Goal: Task Accomplishment & Management: Use online tool/utility

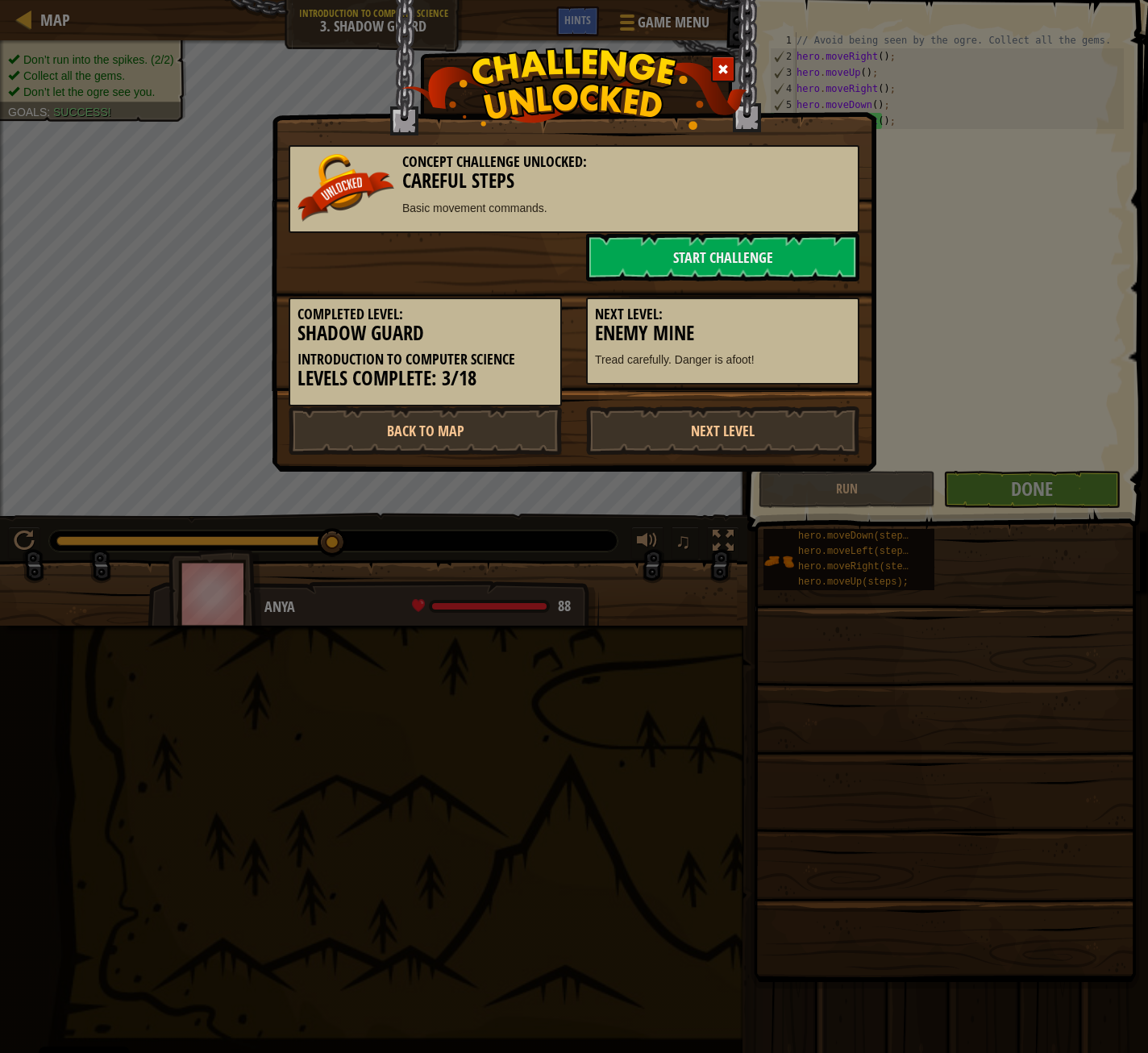
scroll to position [7, 0]
click at [678, 427] on link "Next Level" at bounding box center [723, 430] width 273 height 48
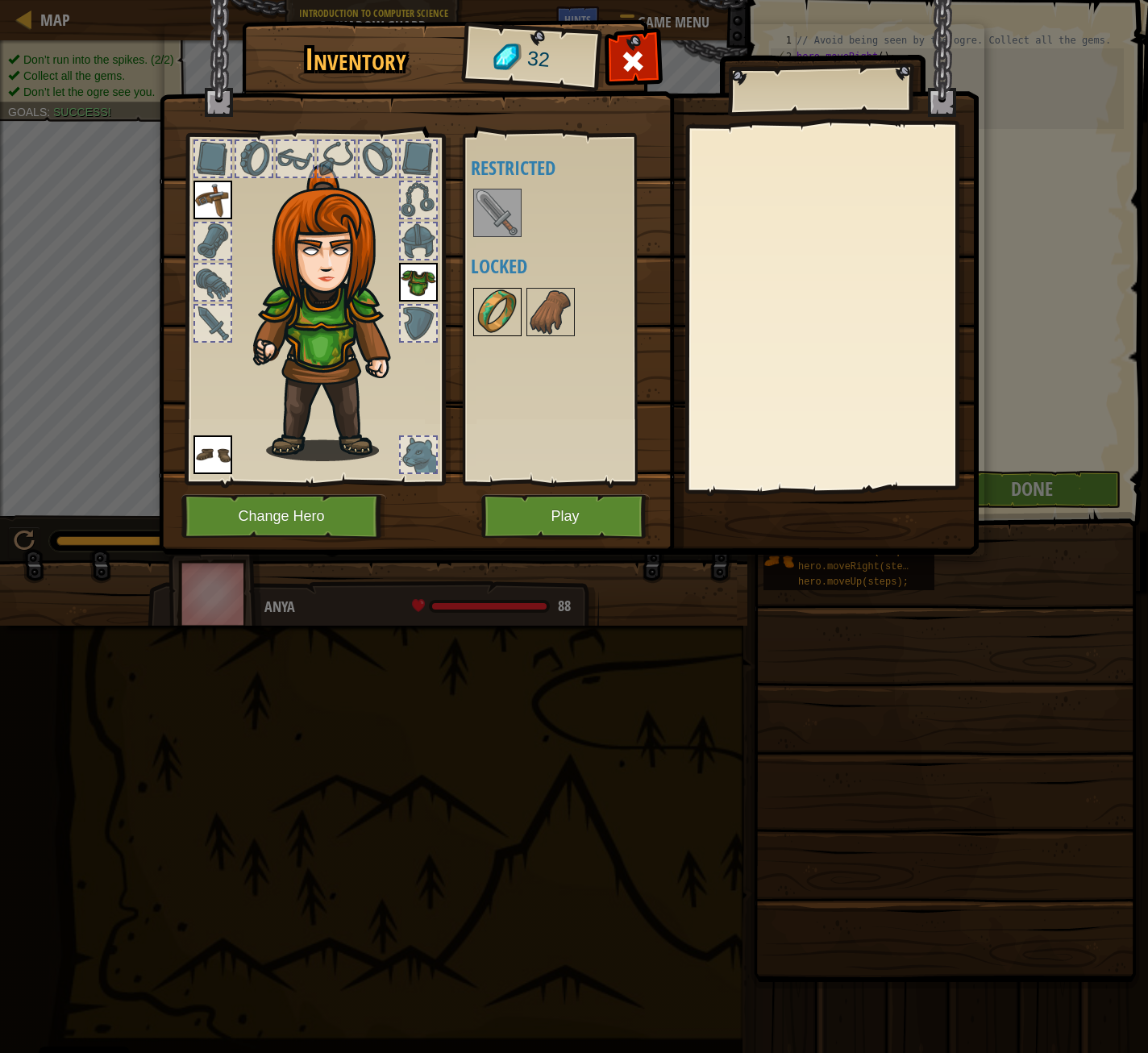
click at [504, 297] on img at bounding box center [497, 311] width 46 height 46
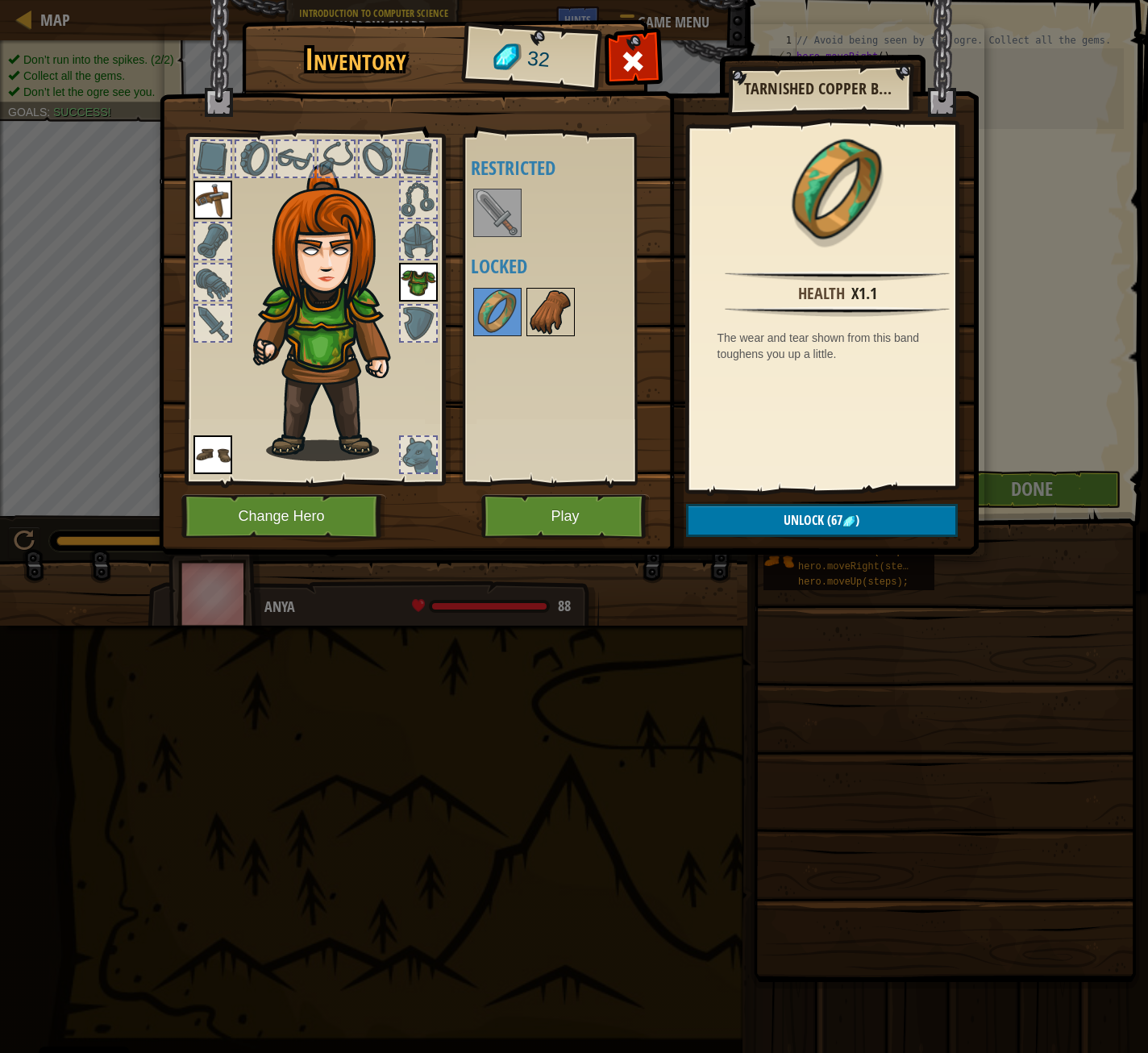
click at [546, 312] on img at bounding box center [551, 311] width 46 height 46
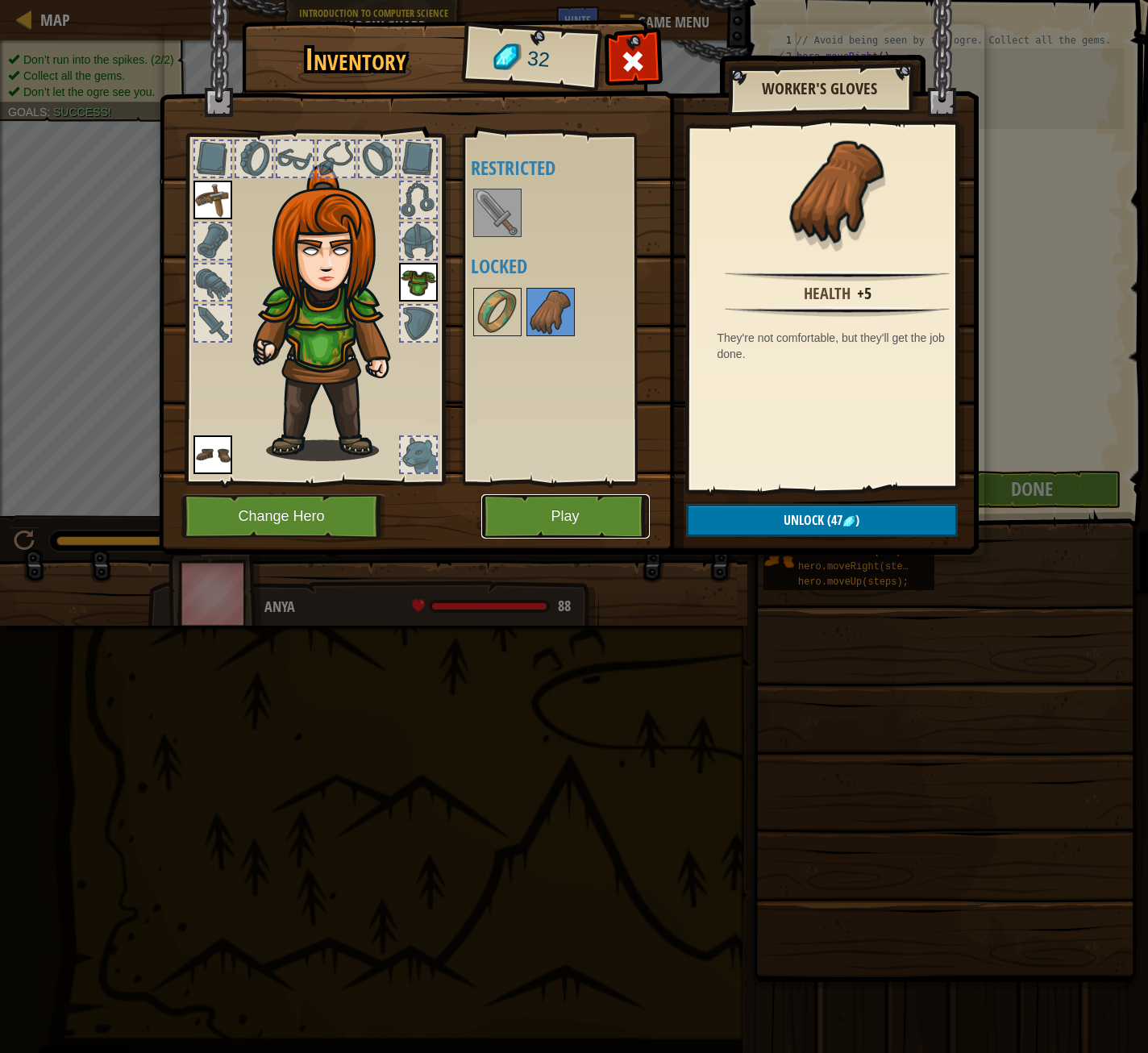
click at [535, 530] on button "Play" at bounding box center [565, 517] width 169 height 45
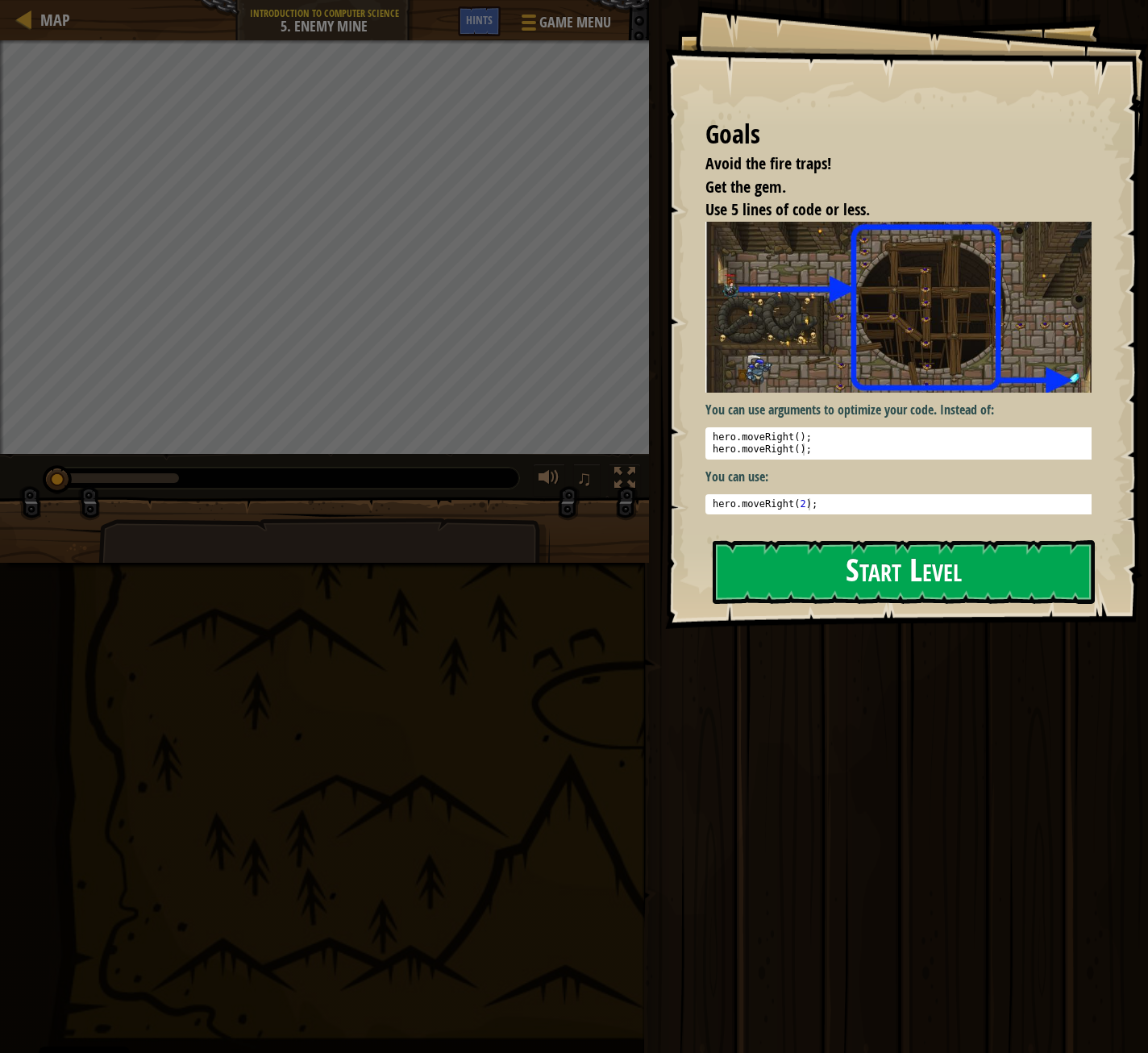
click at [780, 551] on button "Start Level" at bounding box center [904, 571] width 382 height 63
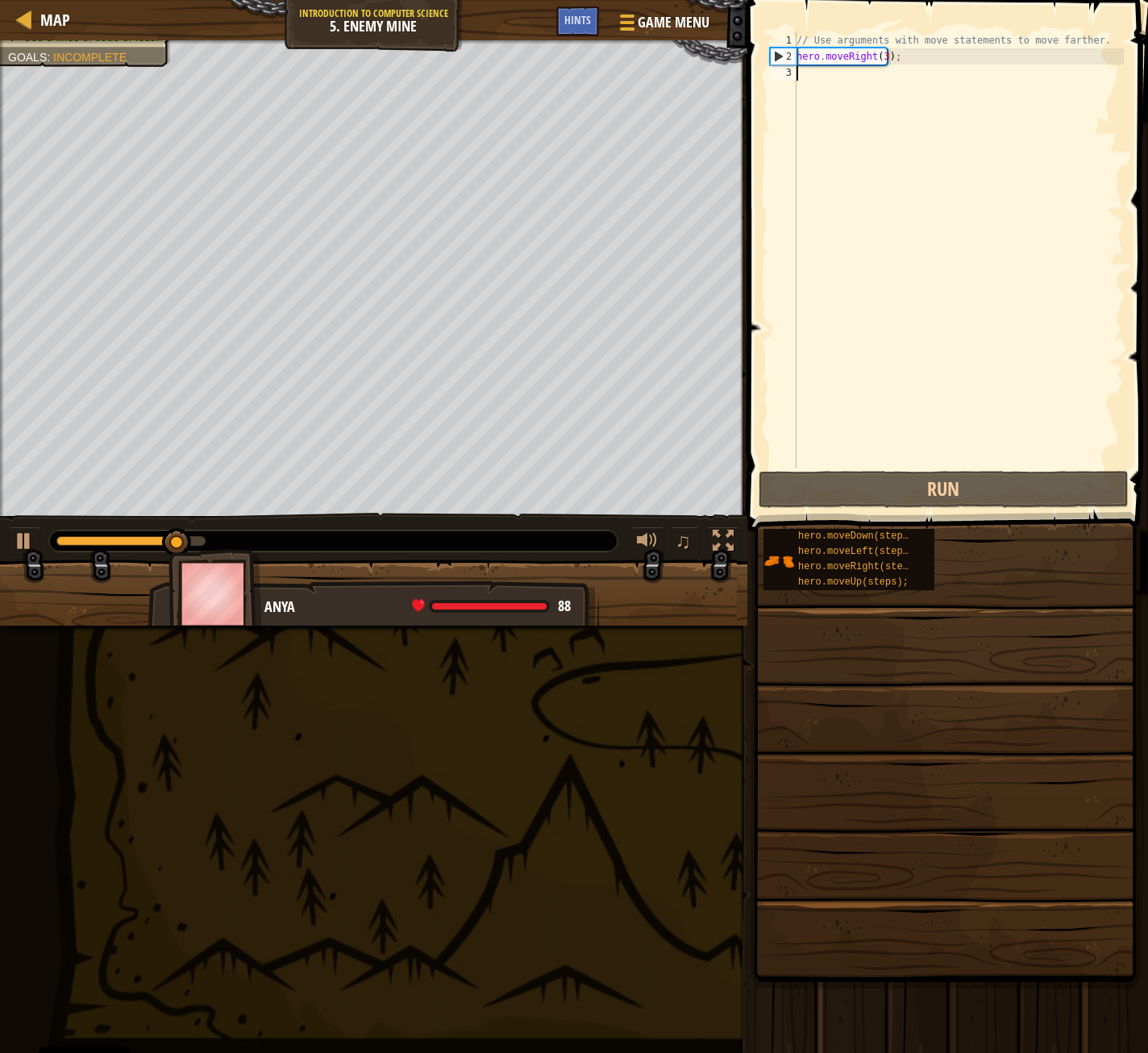
click at [828, 77] on div "// Use arguments with move statements to move farther. hero . moveRight ( 3 ) ;" at bounding box center [959, 266] width 330 height 468
type textarea "h"
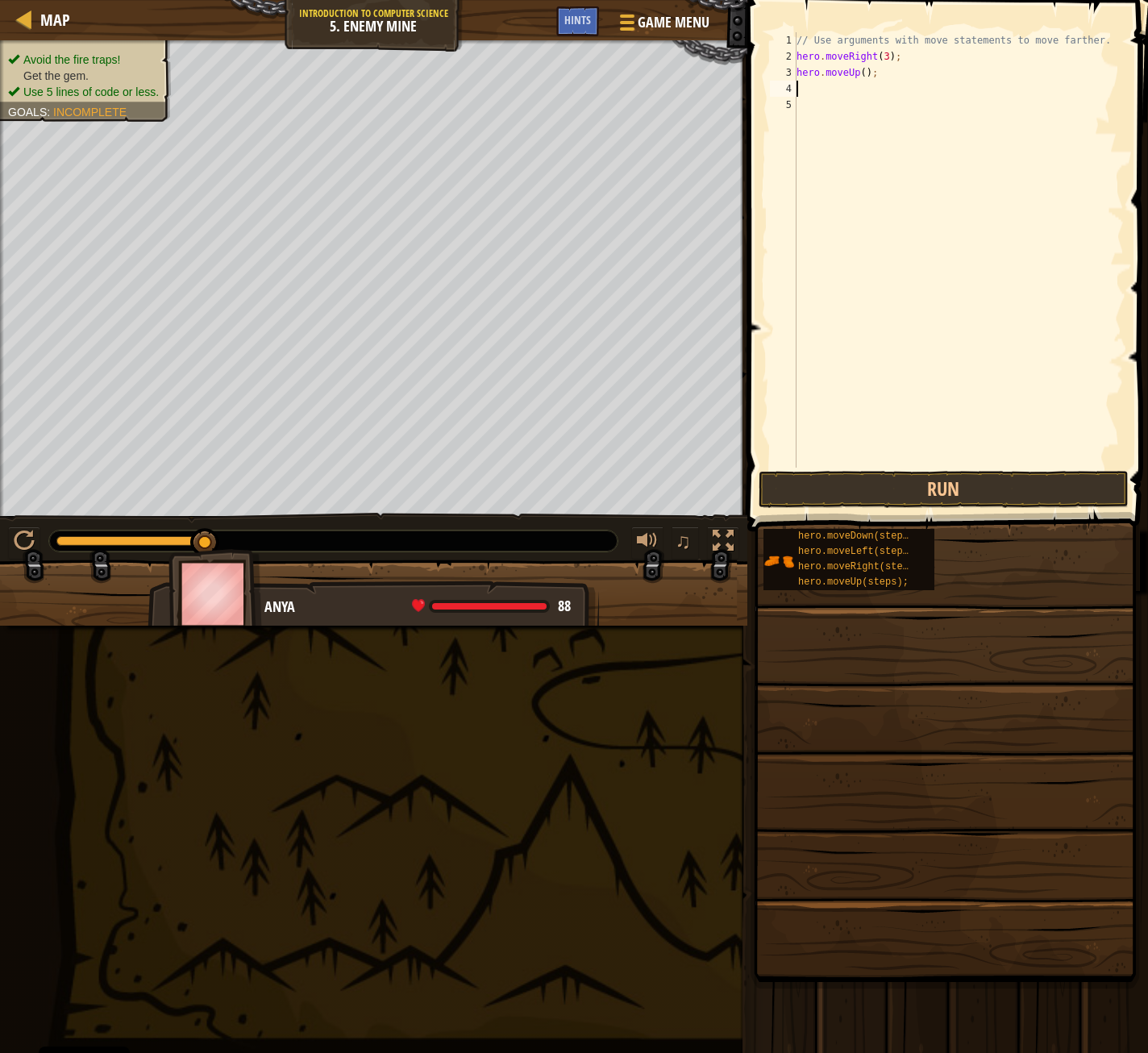
type textarea "h"
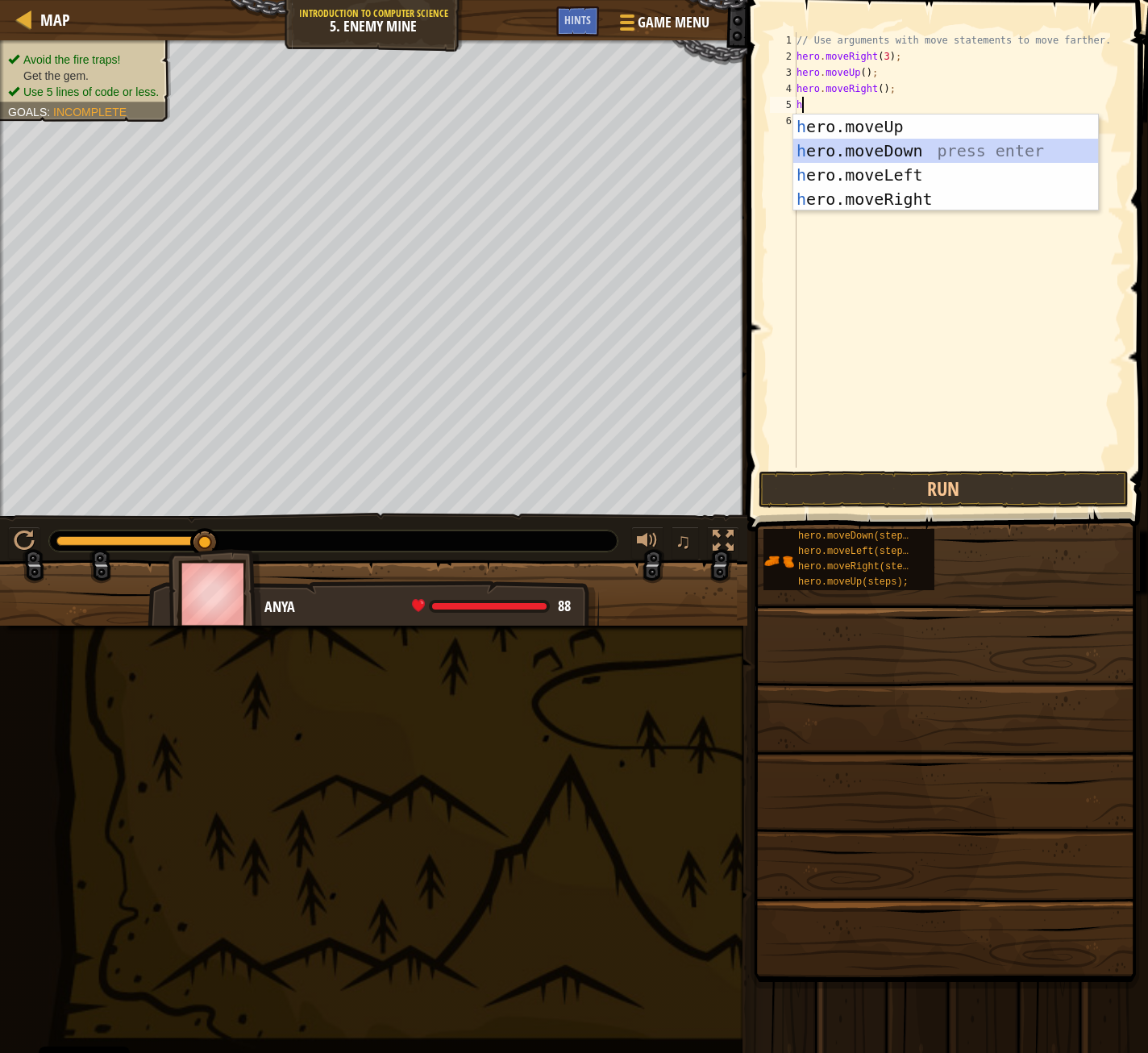
click at [829, 156] on div "h ero.moveUp press enter h ero.moveDown press enter h ero.moveLeft press enter …" at bounding box center [946, 187] width 305 height 145
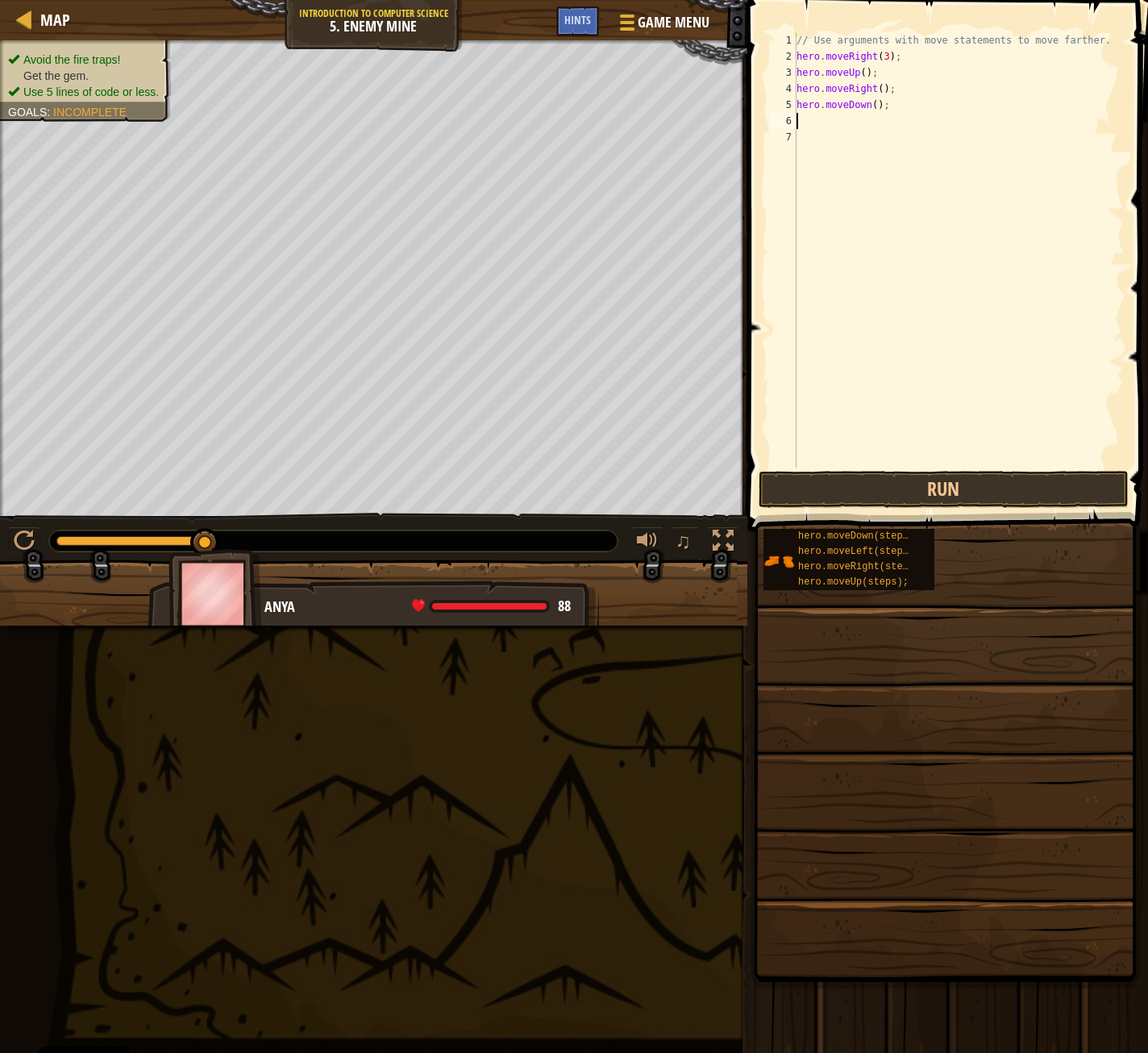
click at [868, 101] on div "// Use arguments with move statements to move farther. hero . moveRight ( 3 ) ;…" at bounding box center [959, 266] width 330 height 468
click at [875, 102] on div "// Use arguments with move statements to move farther. hero . moveRight ( 3 ) ;…" at bounding box center [959, 266] width 330 height 468
click at [874, 103] on div "// Use arguments with move statements to move farther. hero . moveRight ( 3 ) ;…" at bounding box center [959, 266] width 330 height 468
click at [856, 475] on button "Run" at bounding box center [944, 490] width 370 height 37
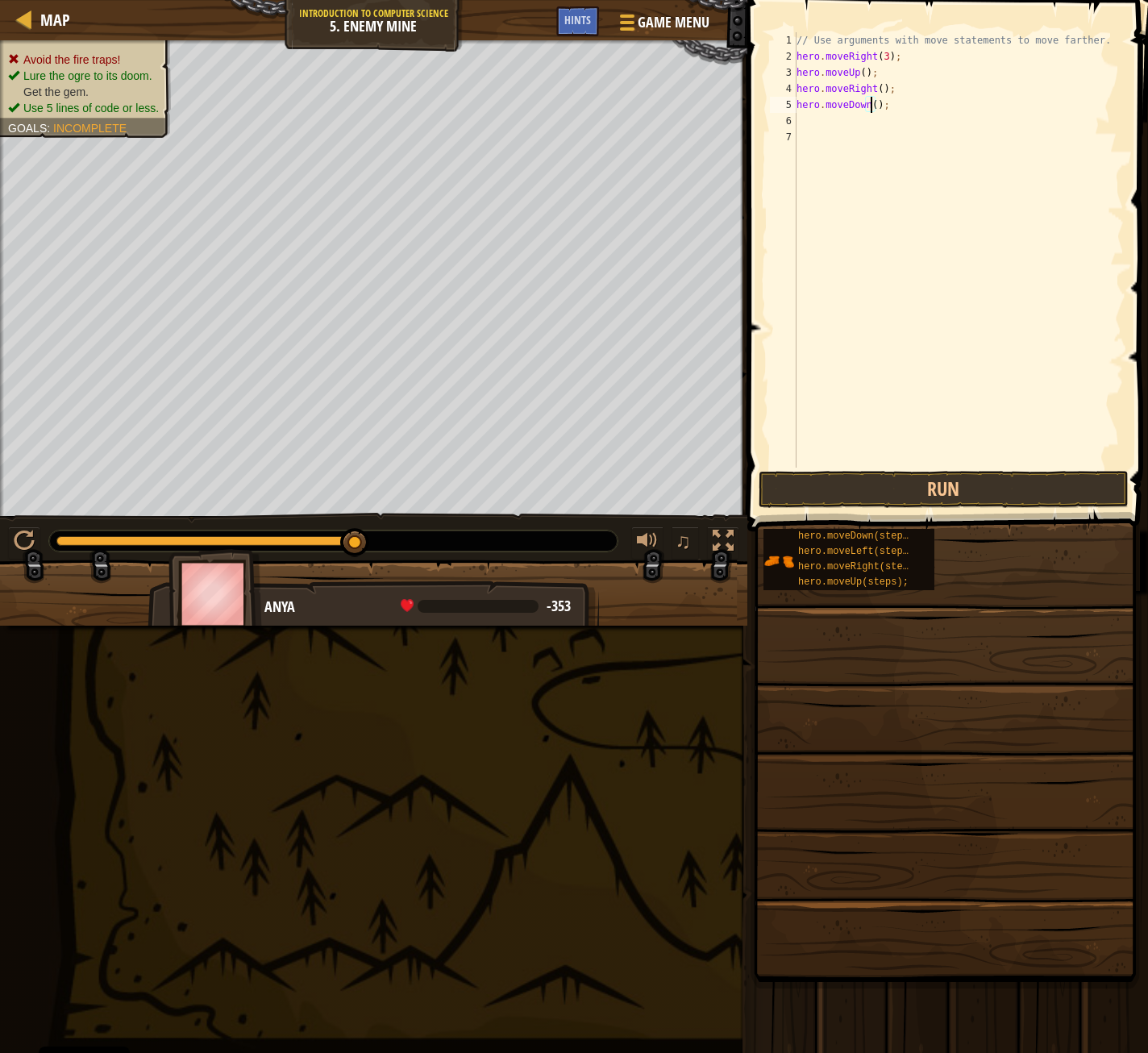
type textarea "hero.moveDown(3);"
click at [824, 113] on div "// Use arguments with move statements to move farther. hero . moveRight ( 3 ) ;…" at bounding box center [959, 266] width 330 height 468
type textarea "h"
click at [874, 125] on div "// Use arguments with move statements to move farther. hero . moveRight ( 3 ) ;…" at bounding box center [959, 266] width 330 height 468
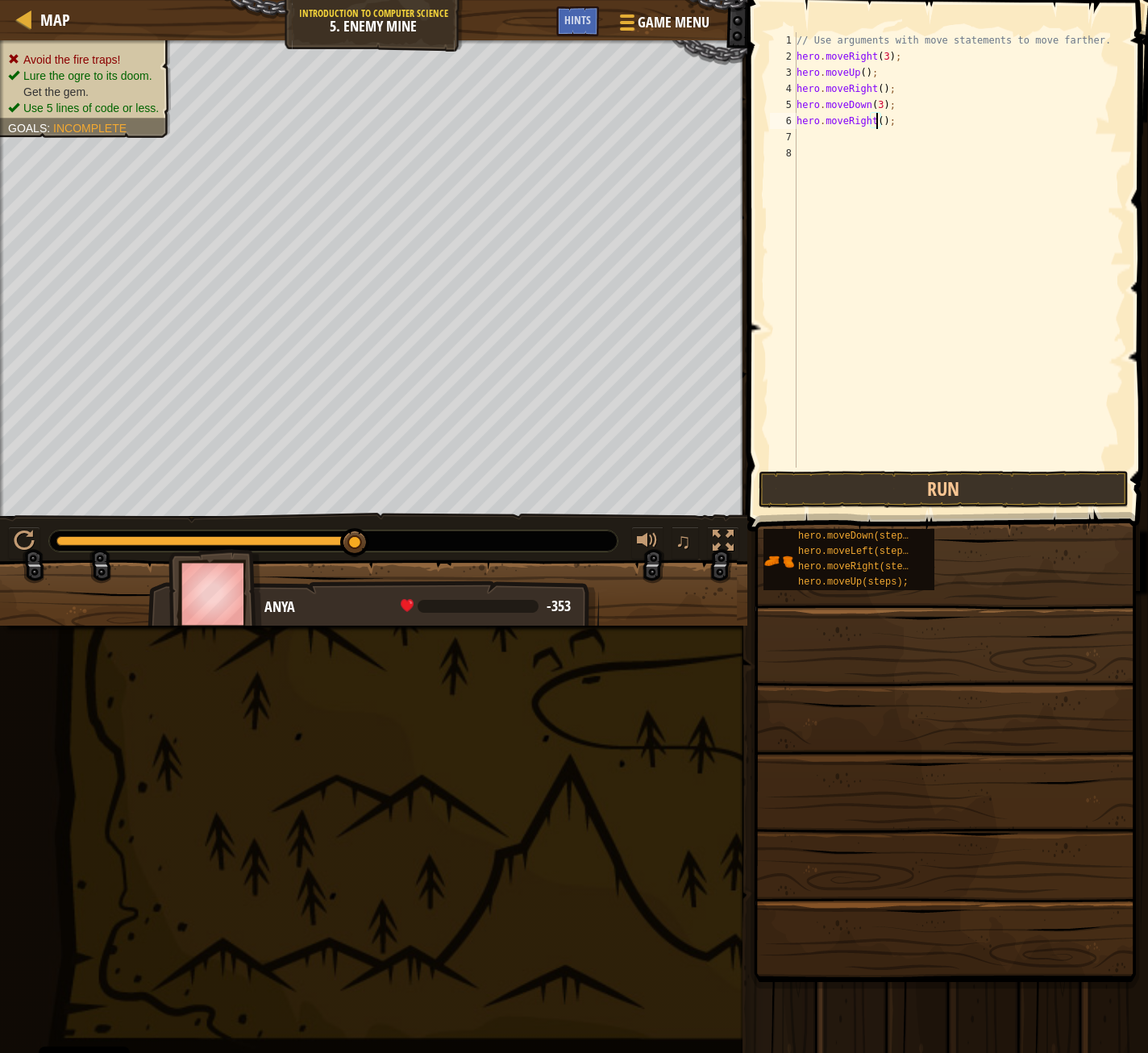
type textarea "hero.moveRight(2);"
click at [842, 486] on button "Run" at bounding box center [944, 490] width 370 height 37
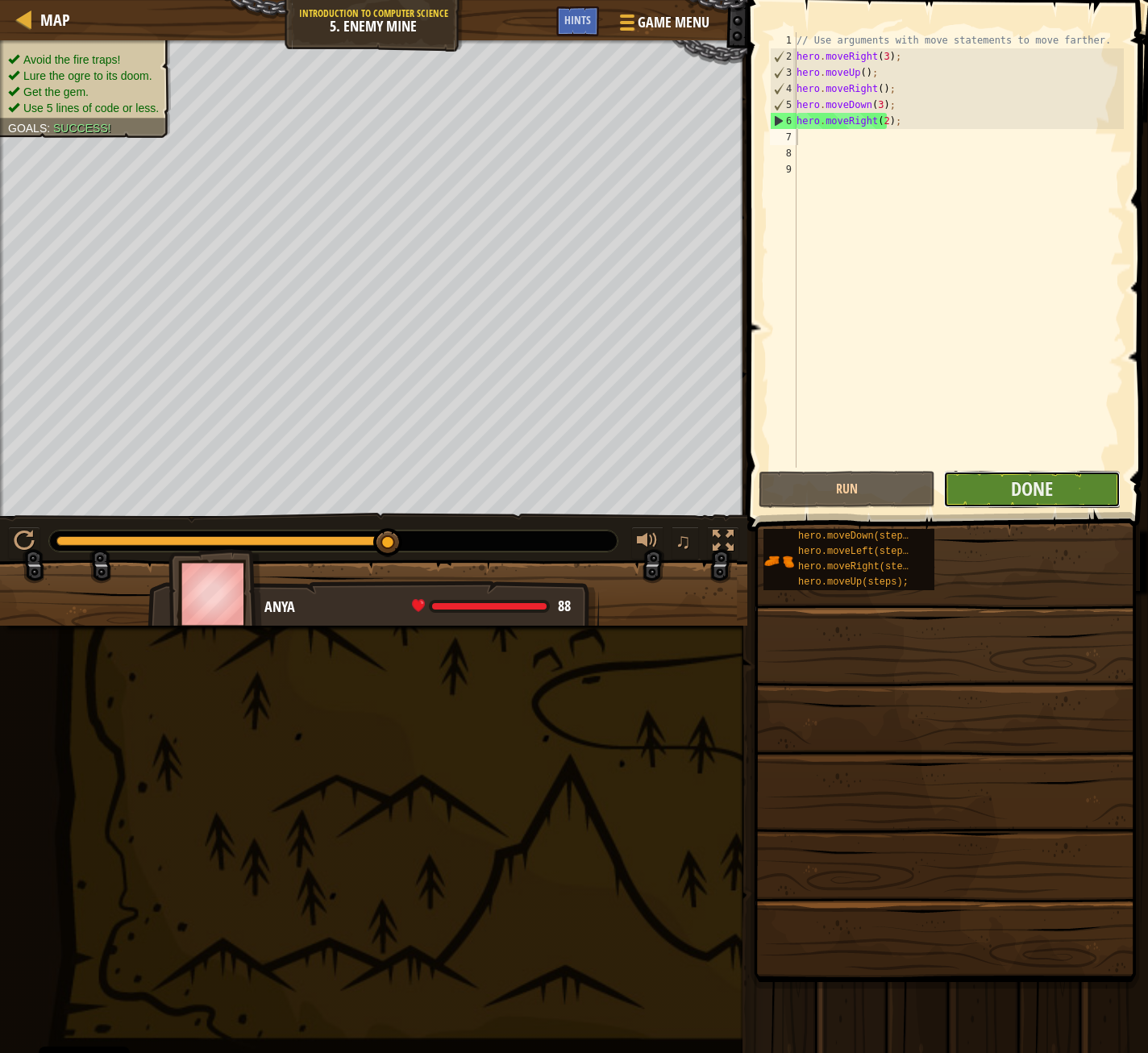
click at [1010, 493] on button "Done" at bounding box center [1032, 490] width 177 height 37
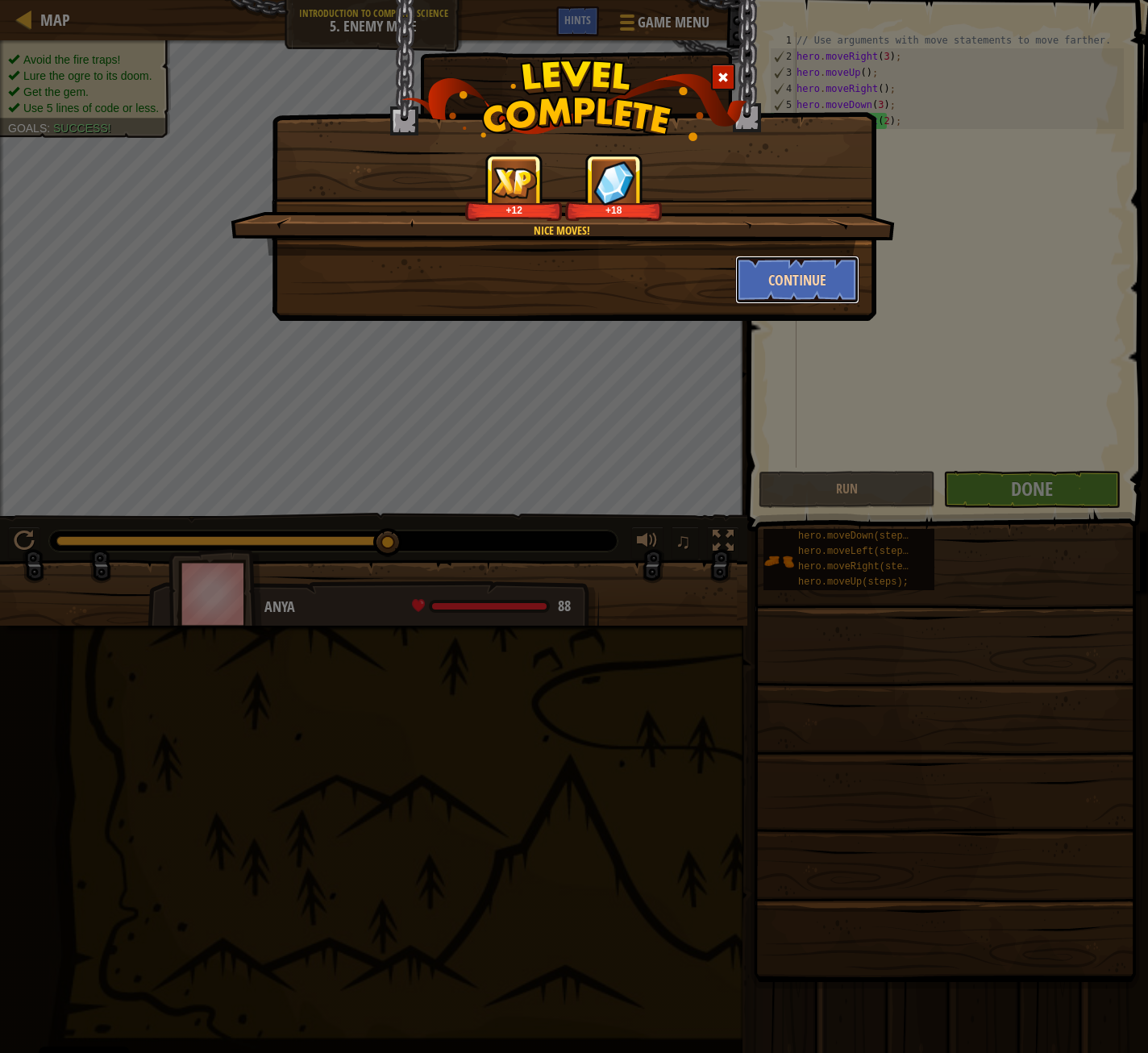
click at [834, 271] on button "Continue" at bounding box center [798, 279] width 125 height 48
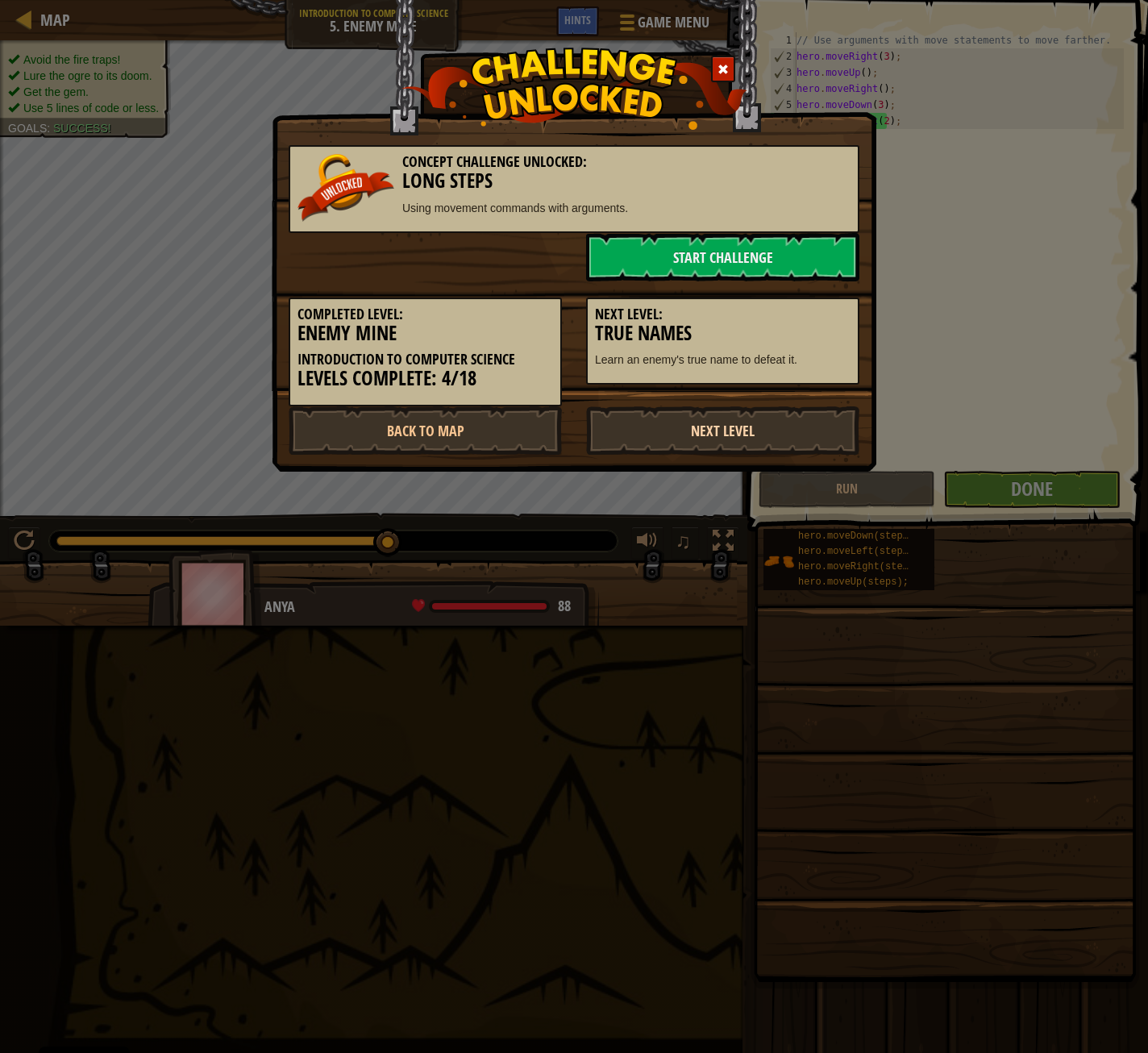
click at [736, 431] on link "Next Level" at bounding box center [723, 430] width 273 height 48
click at [714, 428] on link "Next Level" at bounding box center [723, 430] width 273 height 48
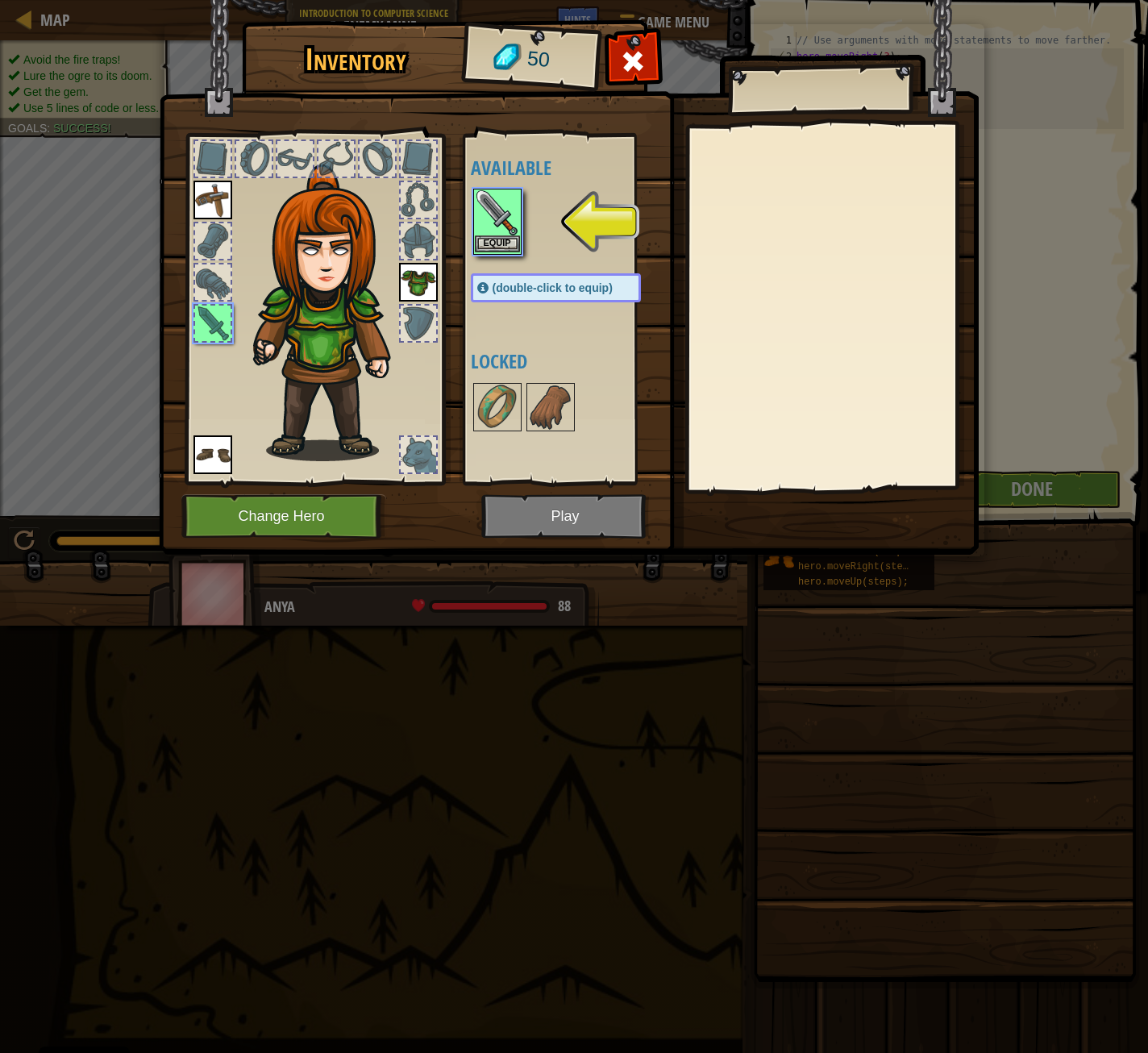
click at [491, 220] on img at bounding box center [497, 212] width 46 height 46
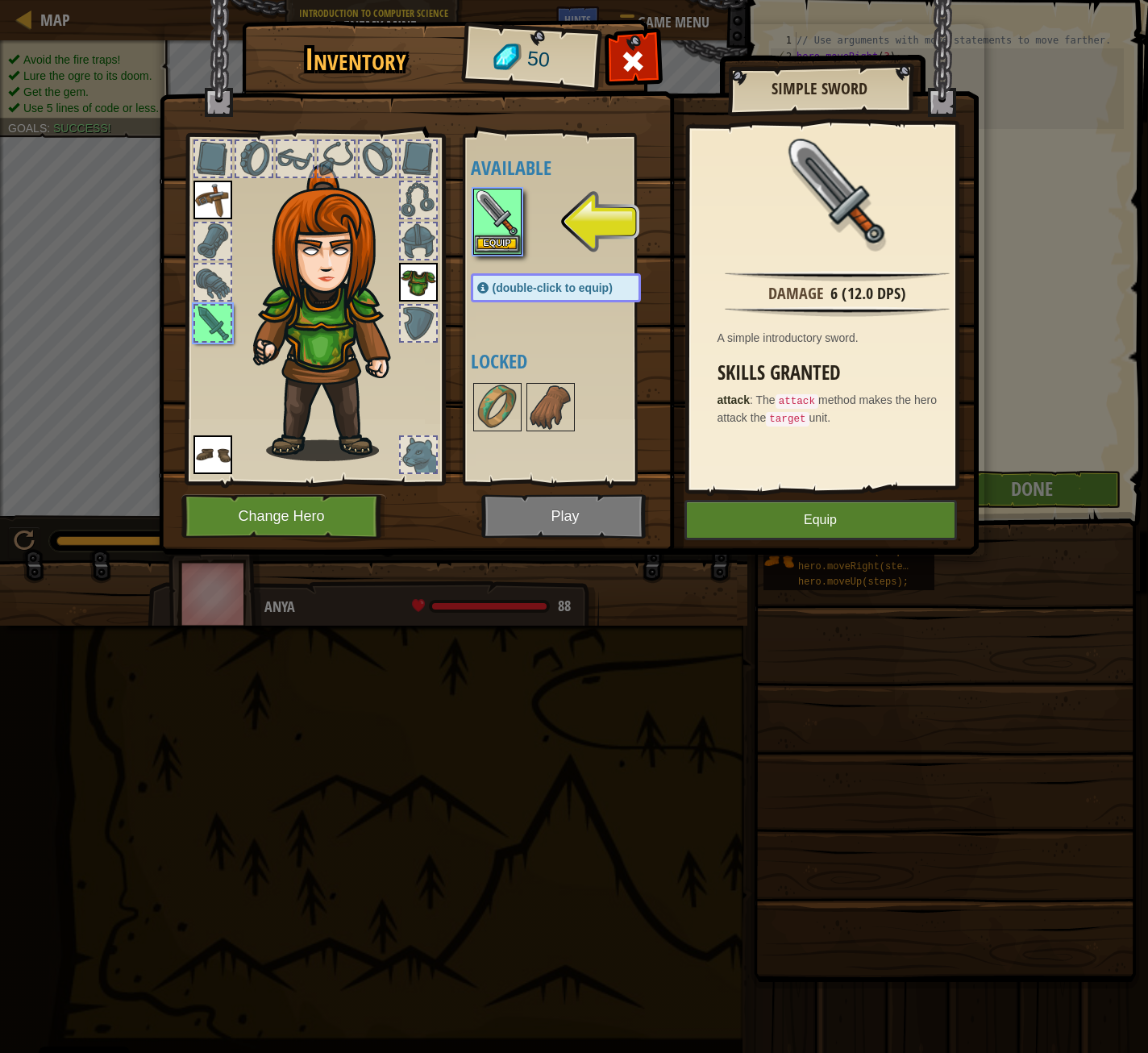
click at [493, 218] on img at bounding box center [497, 212] width 46 height 46
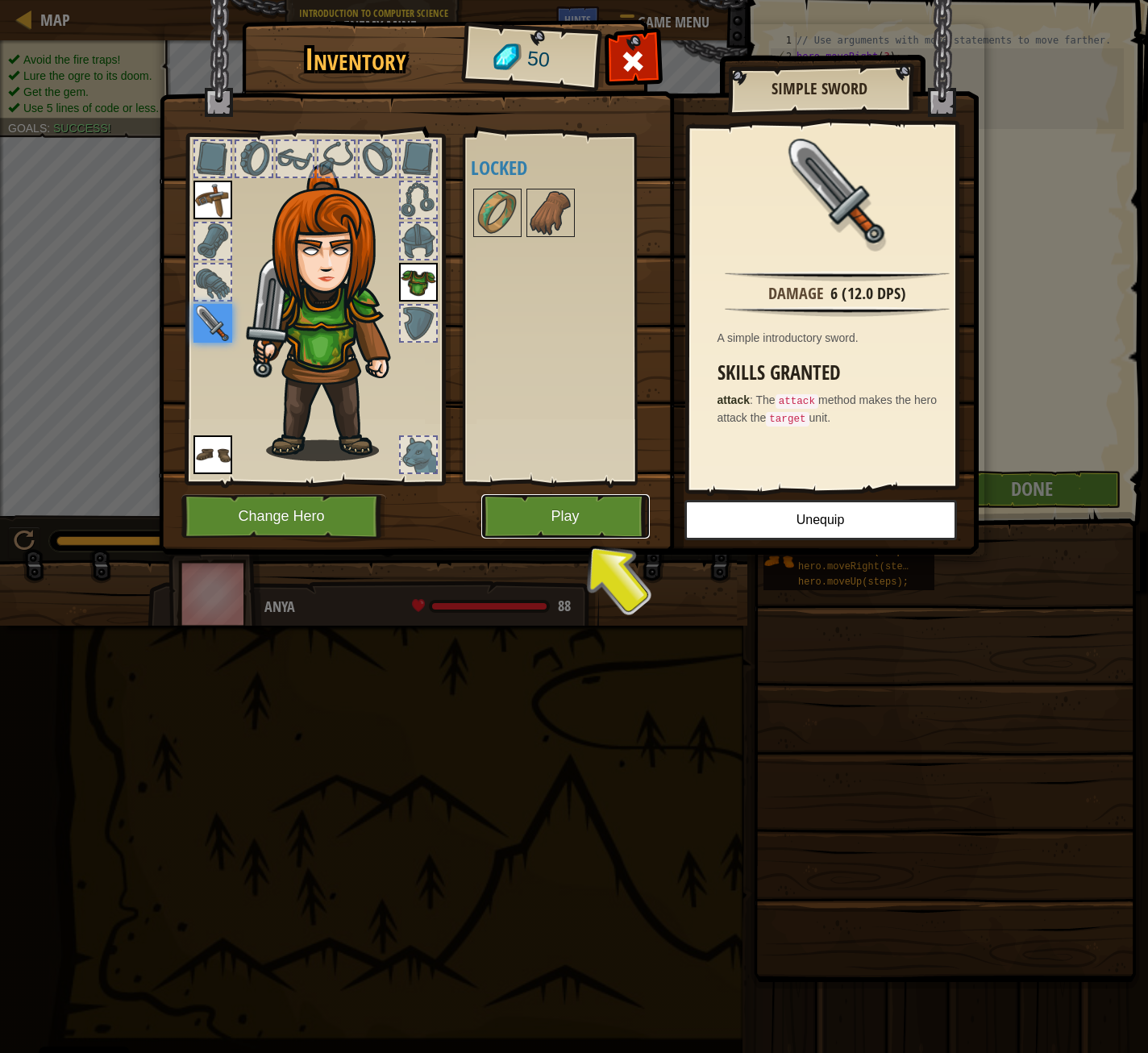
click at [537, 510] on button "Play" at bounding box center [565, 517] width 169 height 45
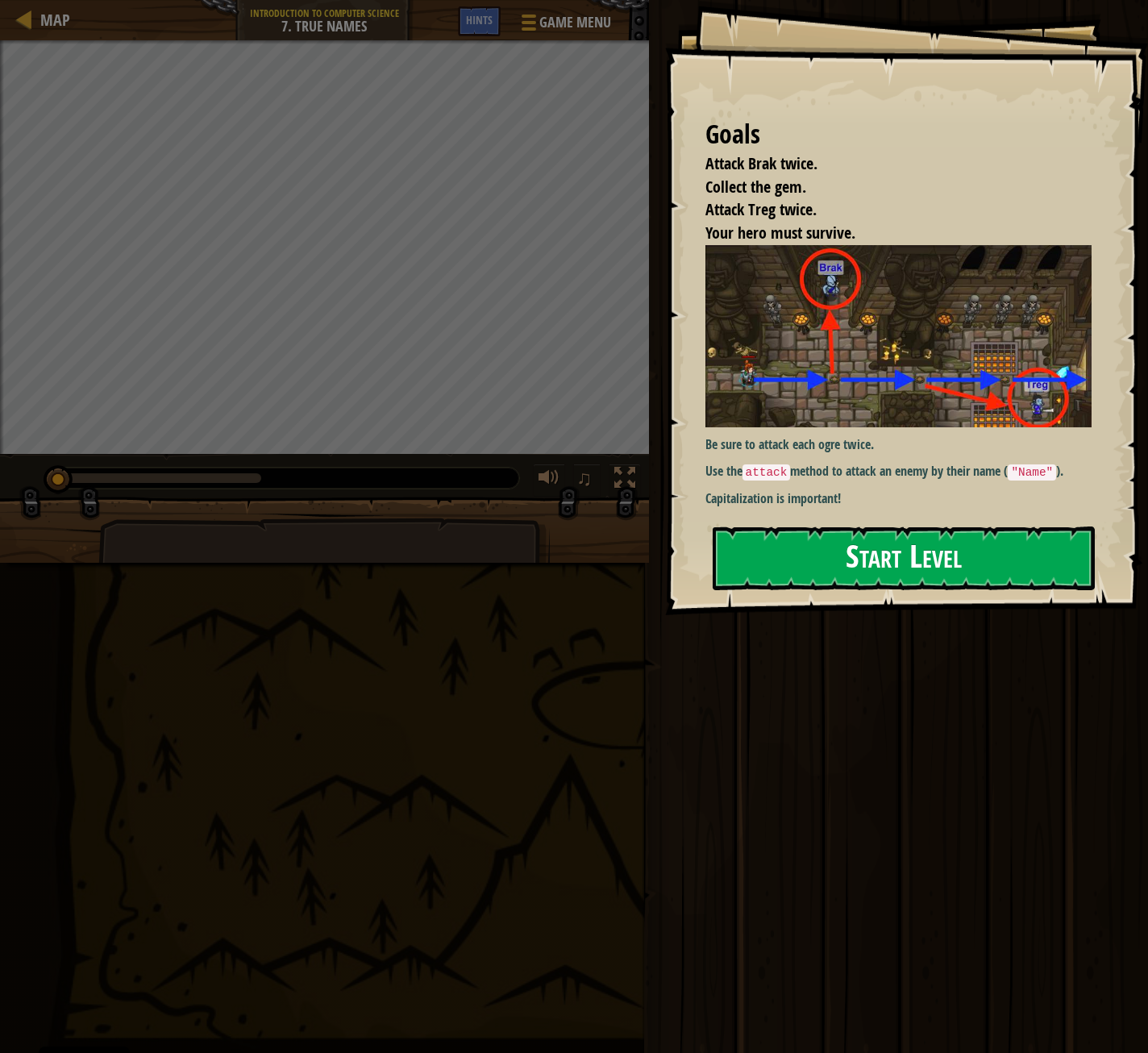
click at [808, 528] on button "Start Level" at bounding box center [904, 558] width 382 height 63
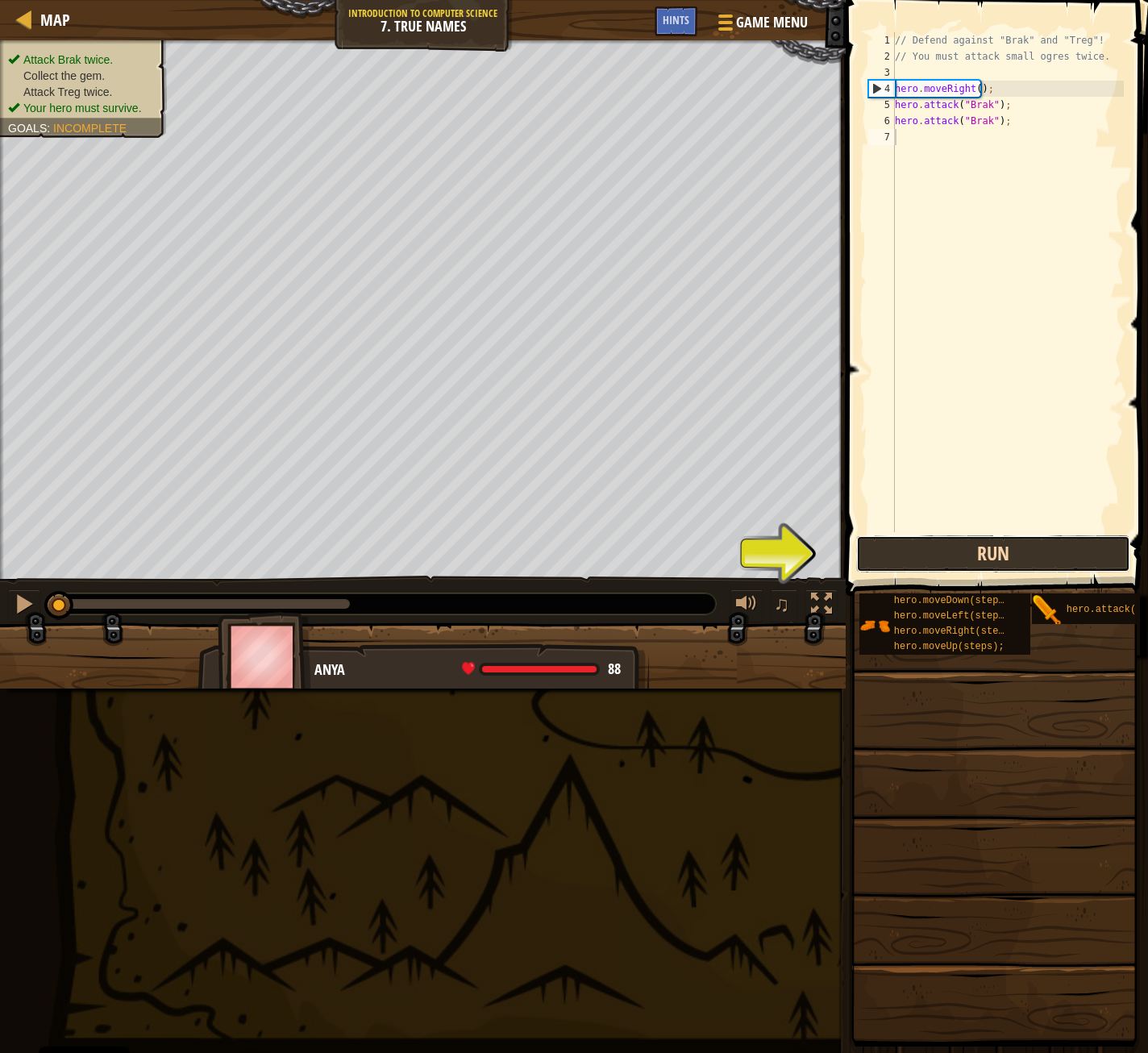
click at [900, 538] on button "Run" at bounding box center [993, 554] width 274 height 37
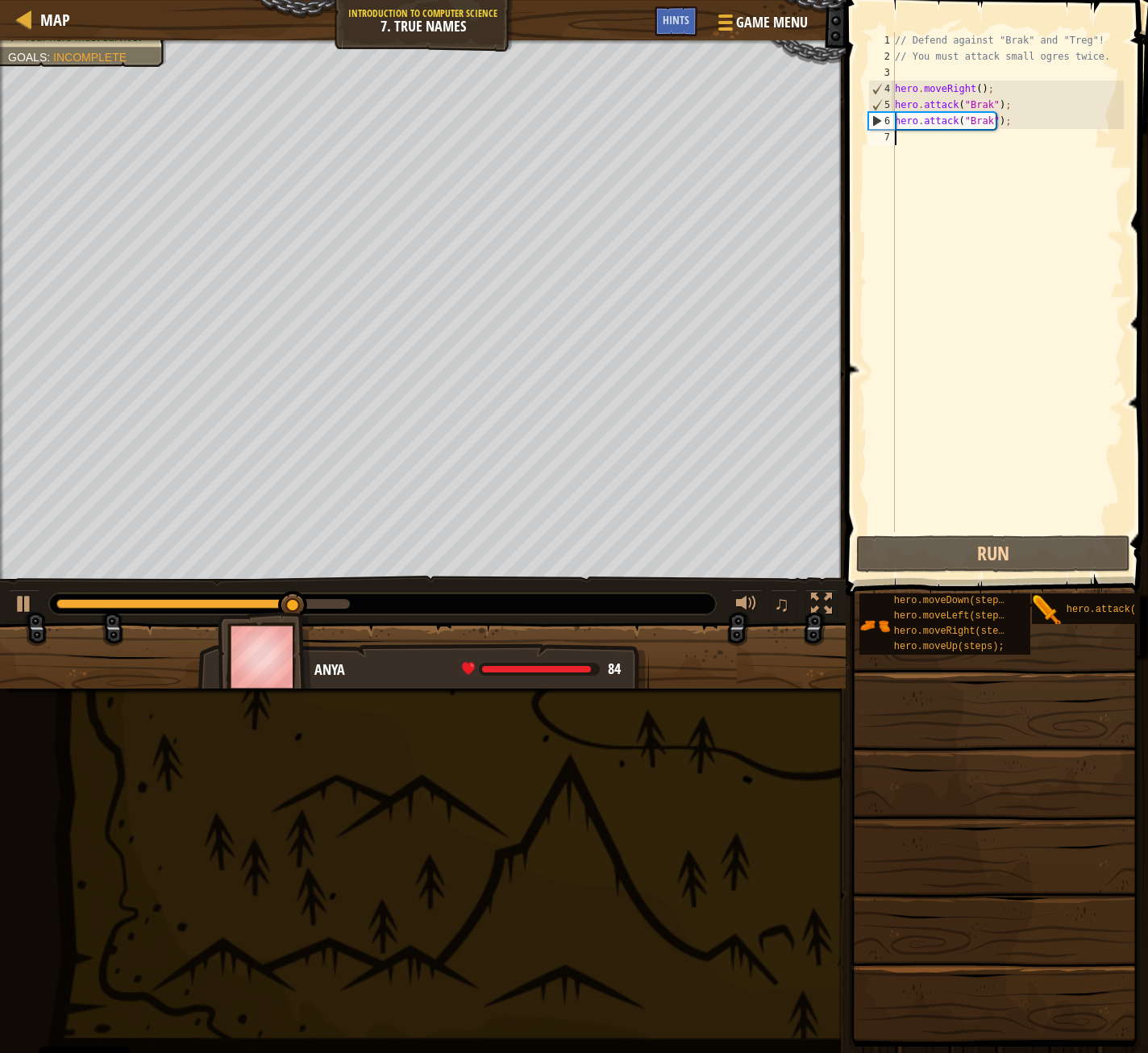
click at [905, 152] on div "// Defend against "Brak" and "Treg"! // You must attack small ogres twice. hero…" at bounding box center [1008, 298] width 232 height 532
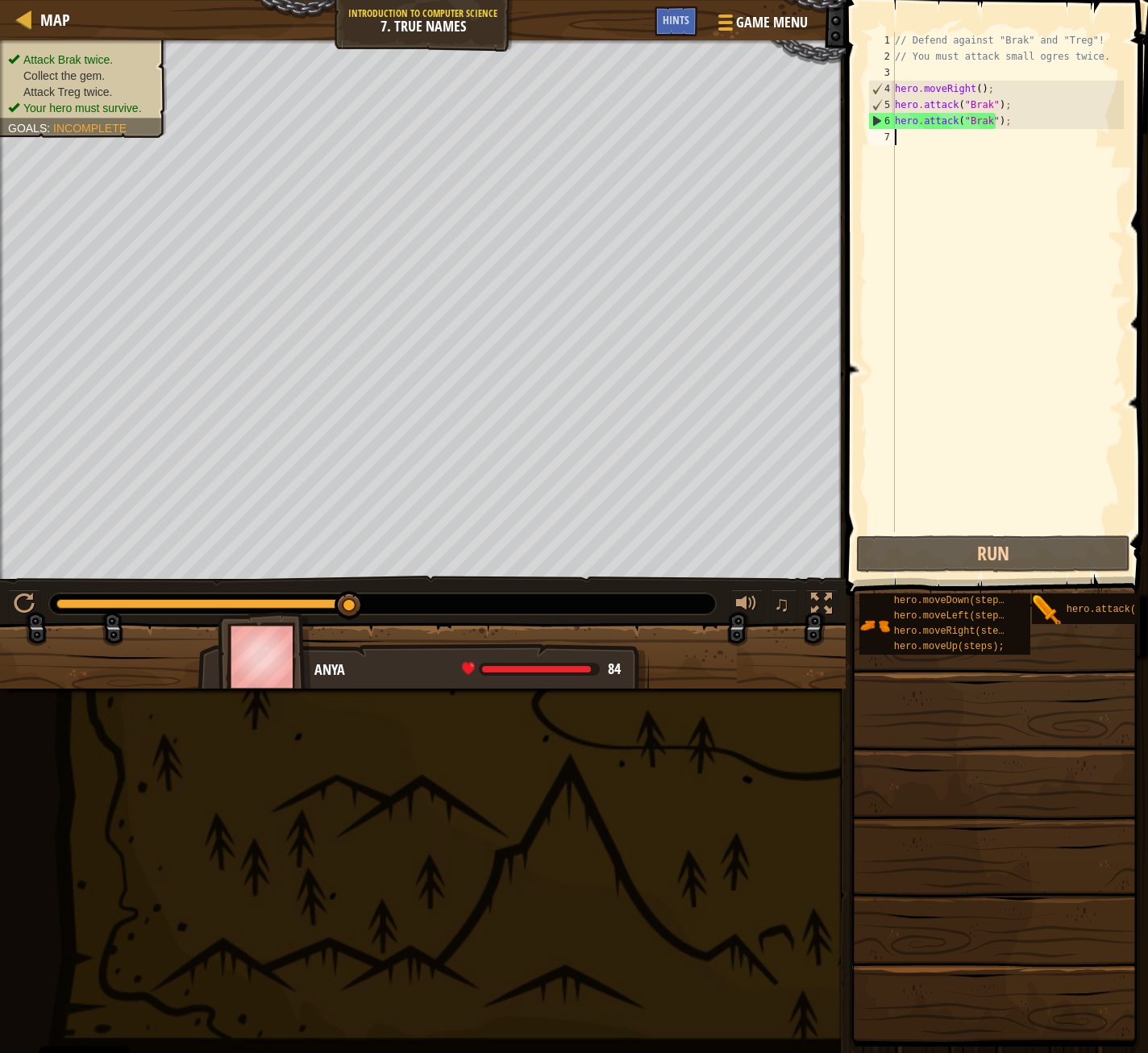
scroll to position [7, 0]
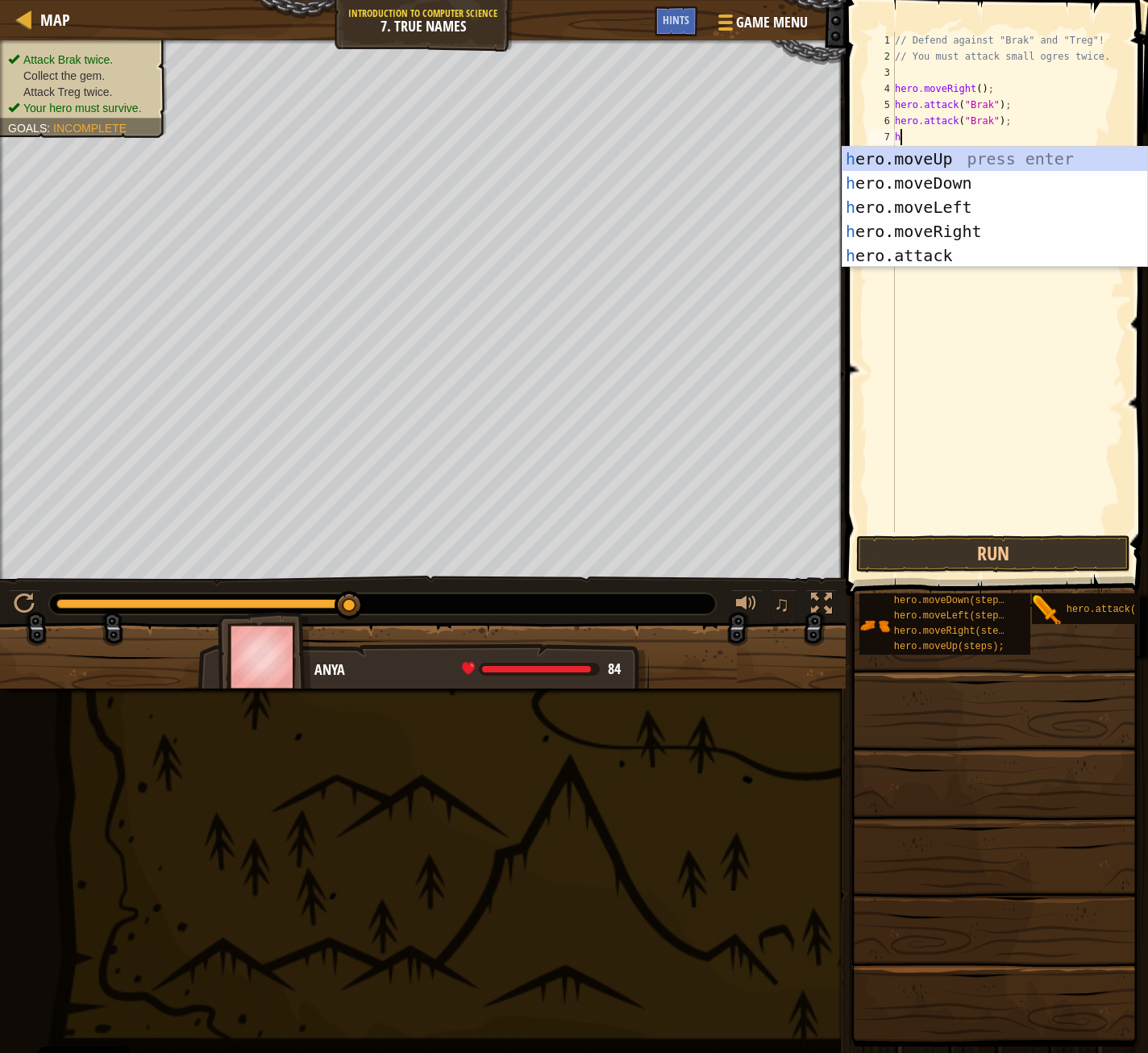
type textarea "he"
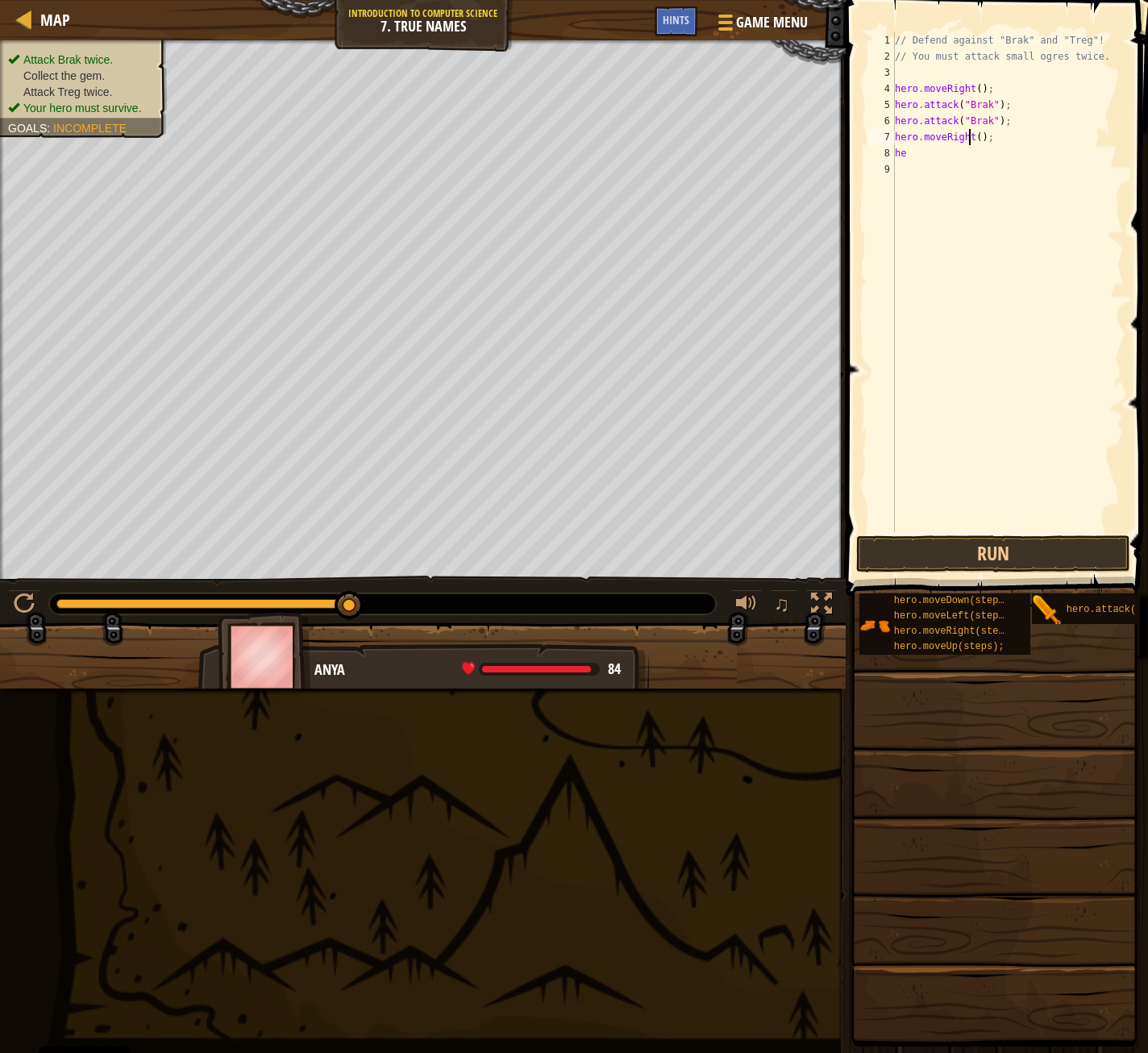
click at [972, 138] on div "// Defend against "Brak" and "Treg"! // You must attack small ogres twice. hero…" at bounding box center [1008, 298] width 232 height 532
click at [975, 137] on div "// Defend against "Brak" and "Treg"! // You must attack small ogres twice. hero…" at bounding box center [1008, 298] width 232 height 532
click at [922, 155] on div "// Defend against "Brak" and "Treg"! // You must attack small ogres twice. hero…" at bounding box center [1008, 298] width 232 height 532
type textarea "hero.attack("Treg");"
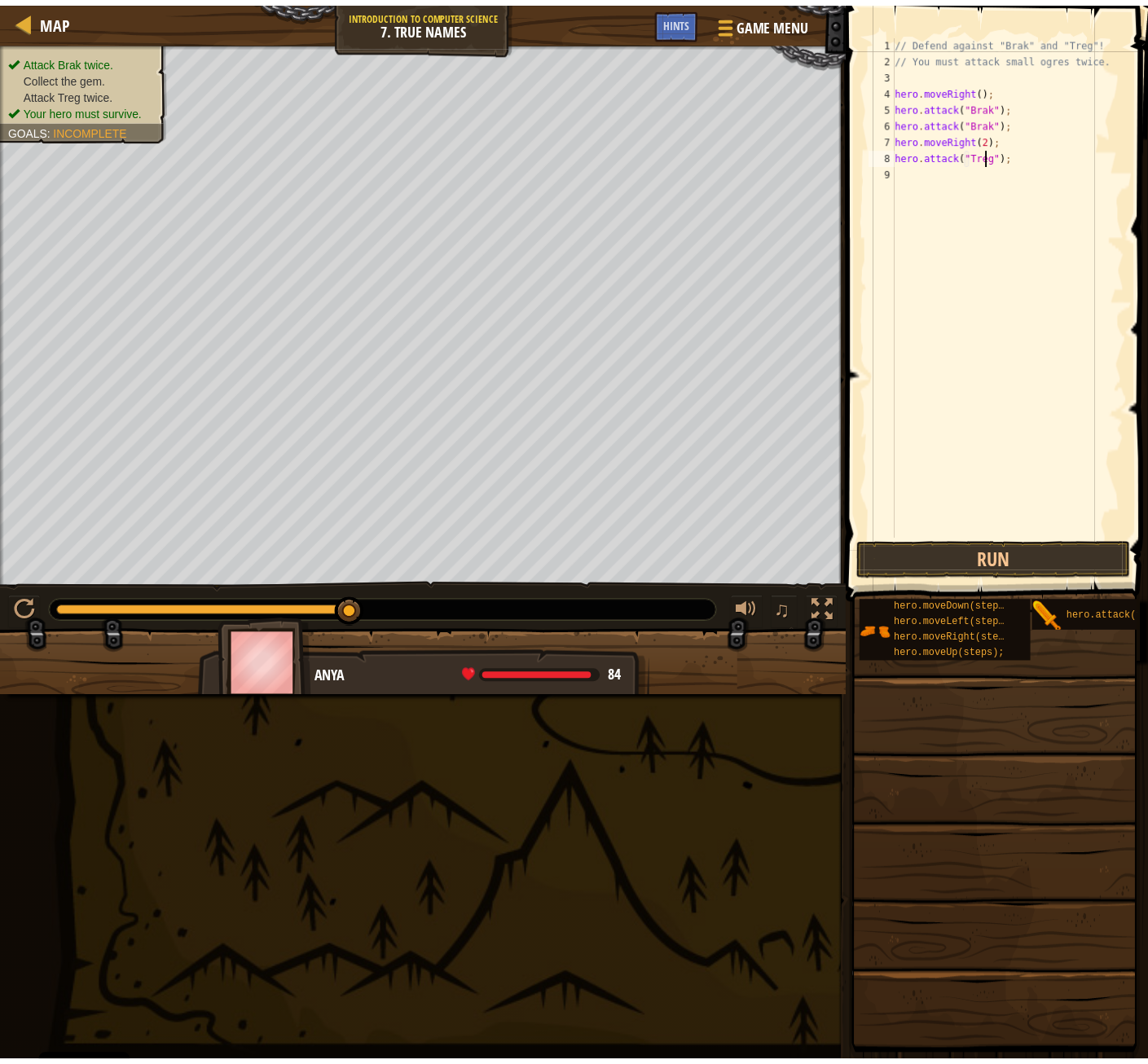
scroll to position [7, 0]
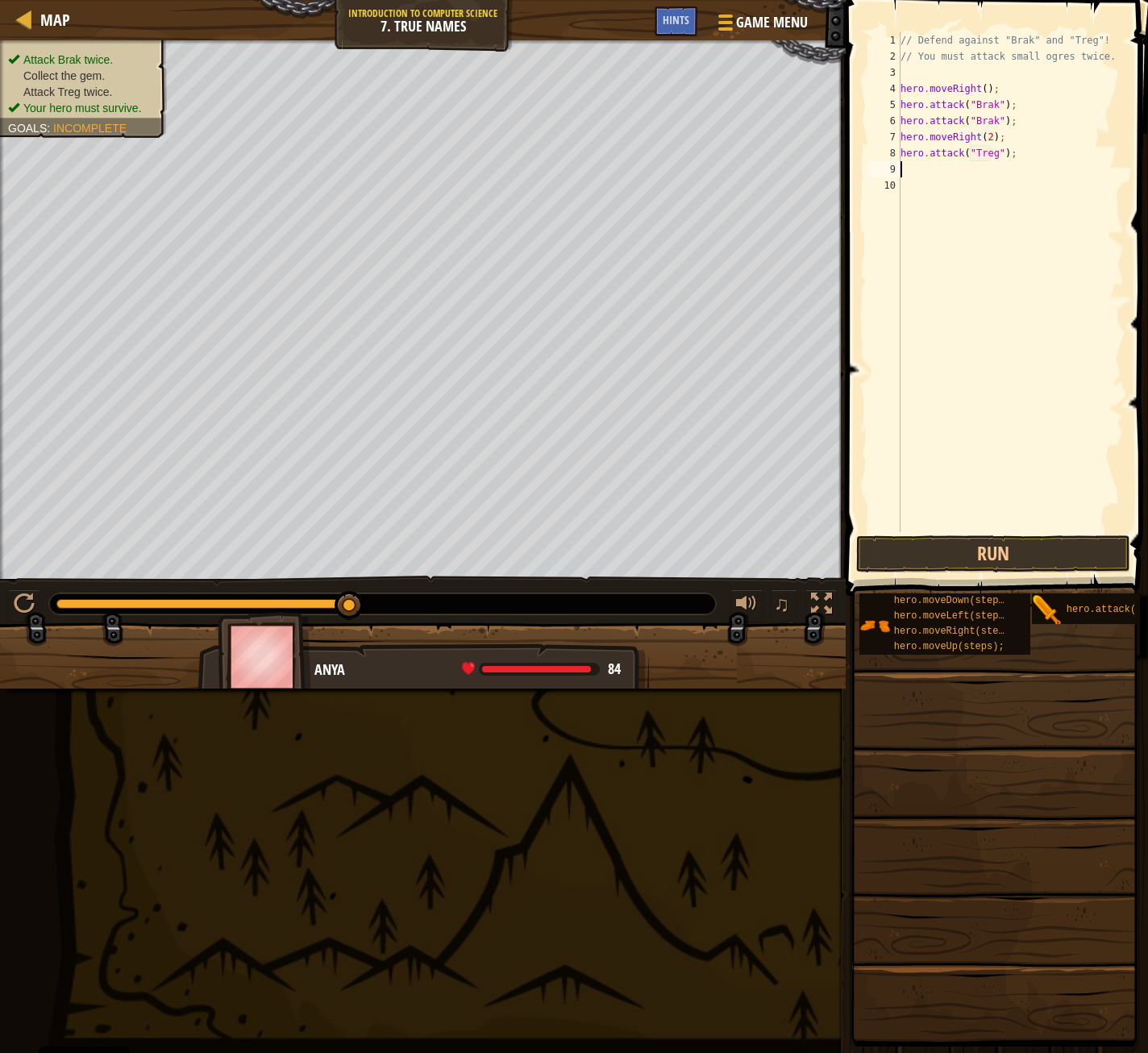
click at [899, 546] on button "Run" at bounding box center [993, 554] width 274 height 37
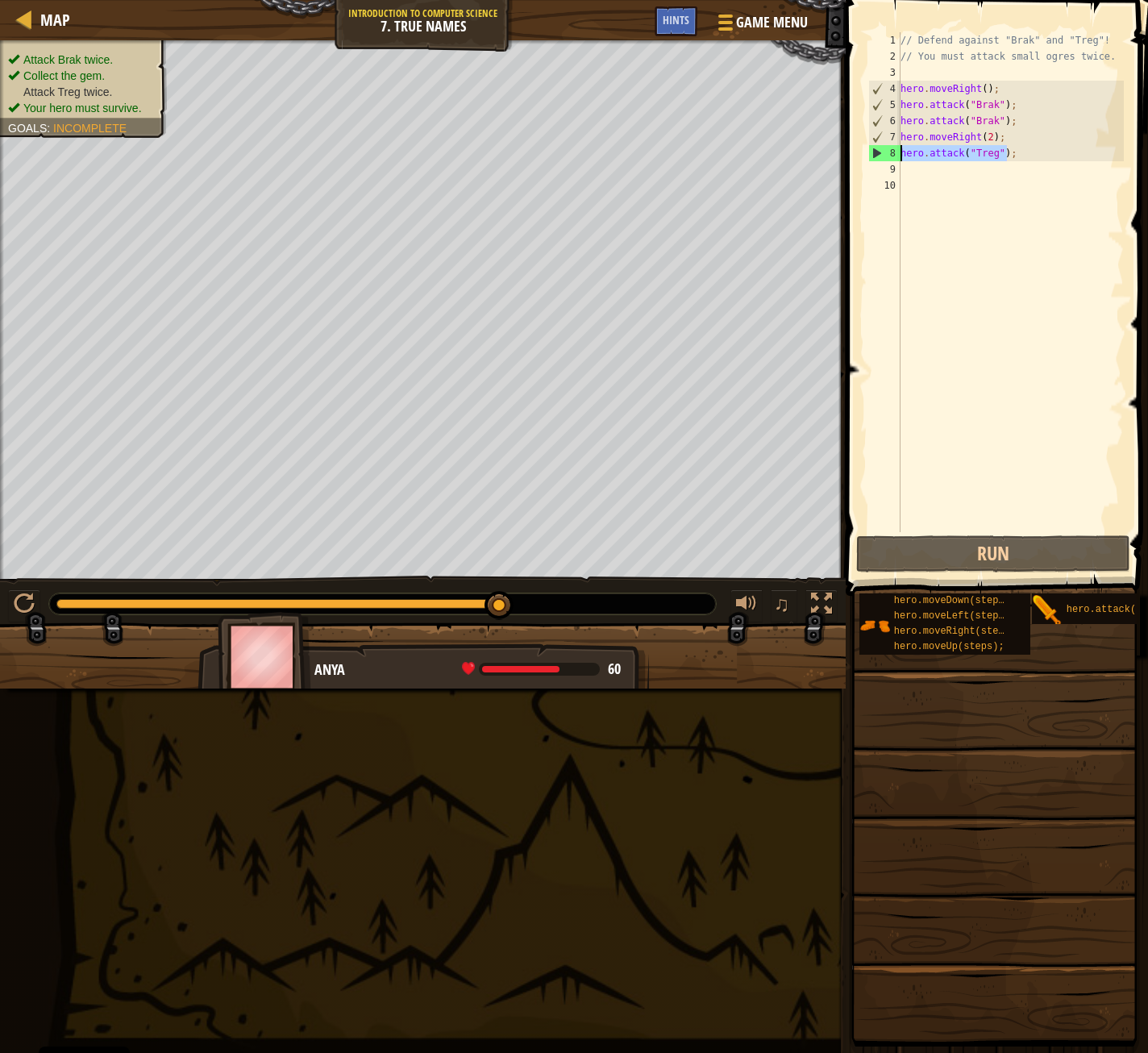
drag, startPoint x: 1005, startPoint y: 154, endPoint x: 898, endPoint y: 154, distance: 107.0
click at [898, 154] on div "1 2 3 4 5 6 7 8 9 10 // Defend against "Brak" and "Treg"! // You must attack sm…" at bounding box center [994, 282] width 259 height 500
type textarea "hero.attack("Treg");"
click at [1022, 149] on div "// Defend against "Brak" and "Treg"! // You must attack small ogres twice. hero…" at bounding box center [1011, 282] width 227 height 500
paste textarea "hero.attack("Treg");"
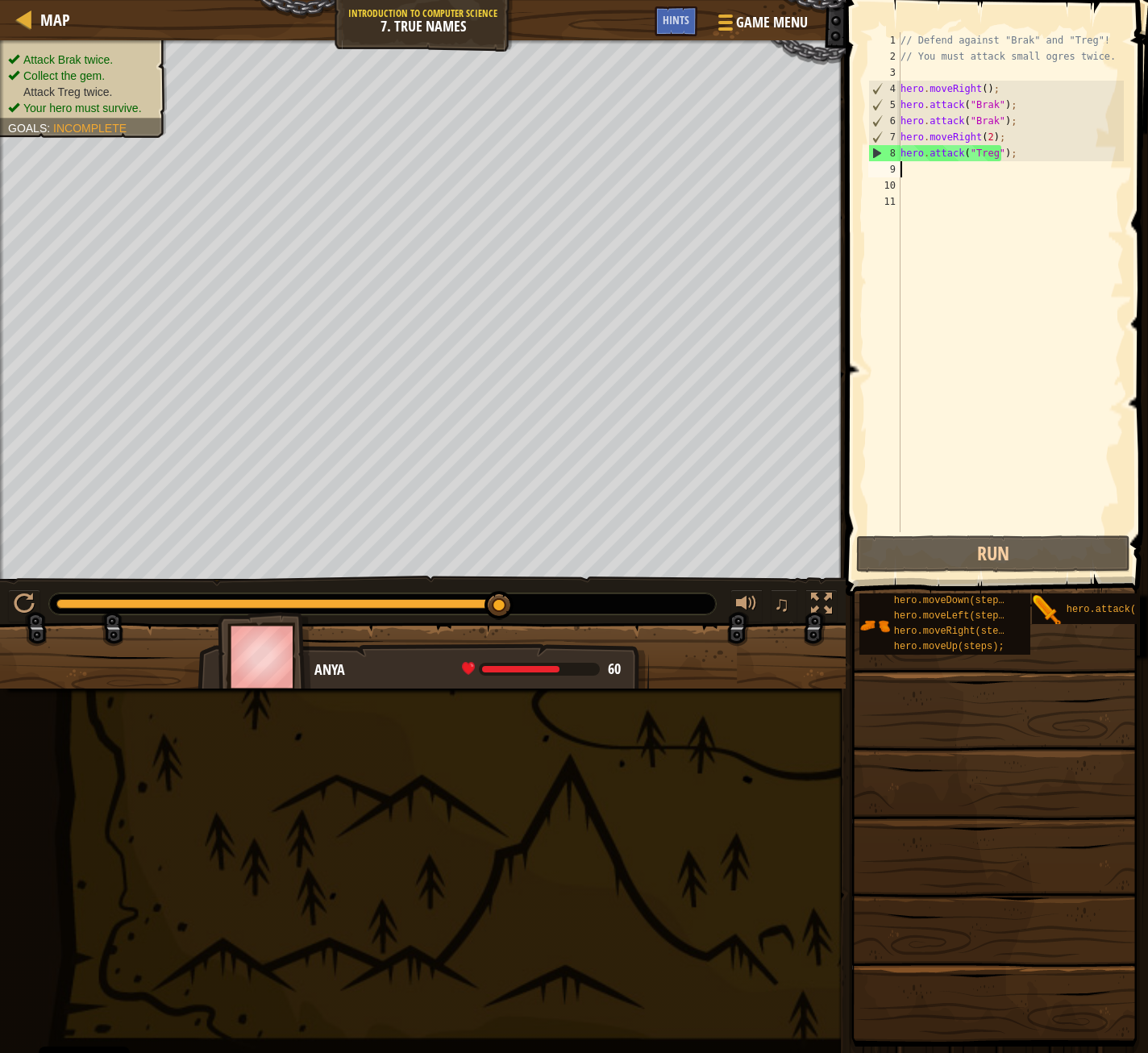
type textarea "hero.attack("Treg");"
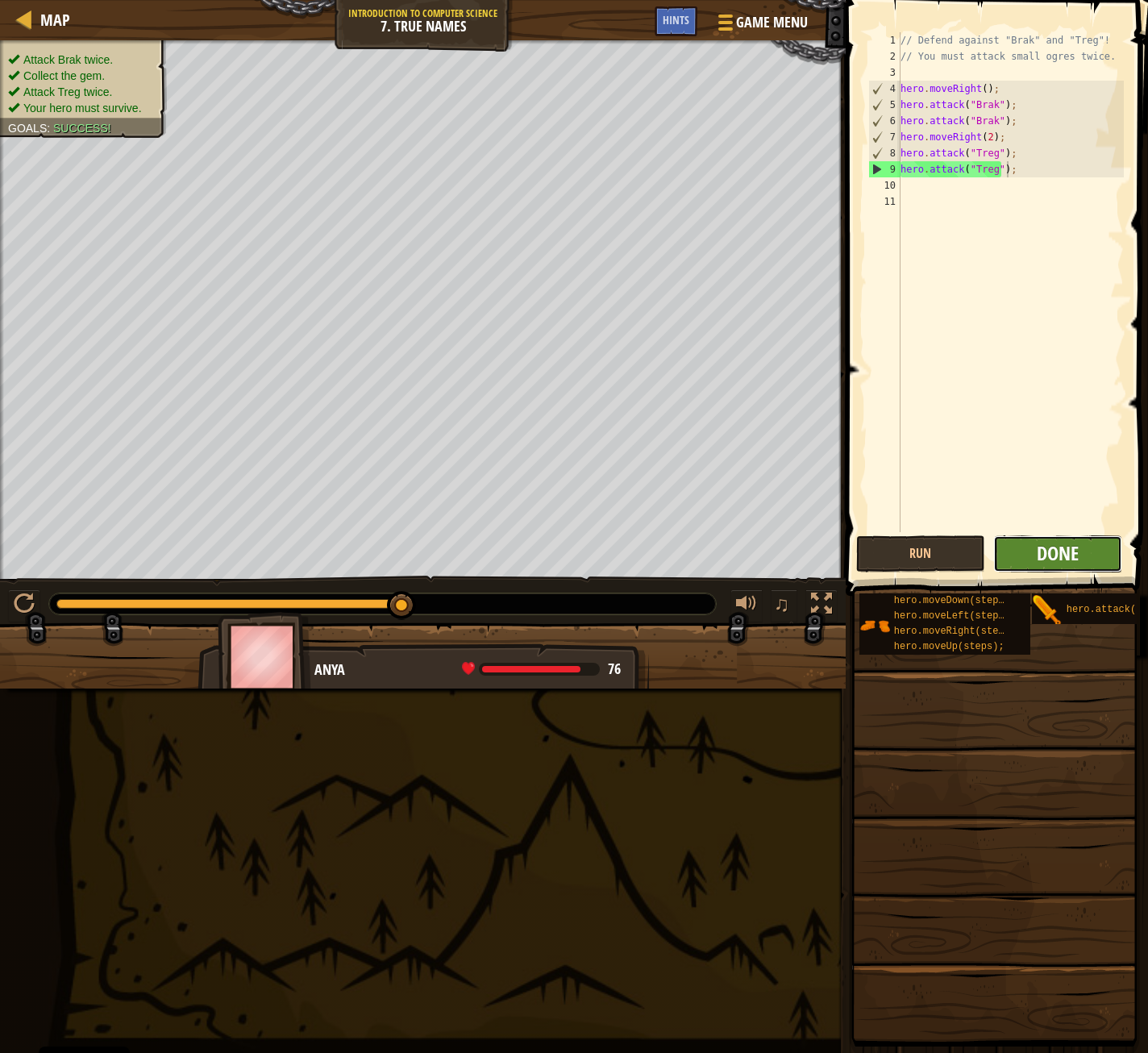
click at [1042, 554] on span "Done" at bounding box center [1058, 552] width 42 height 26
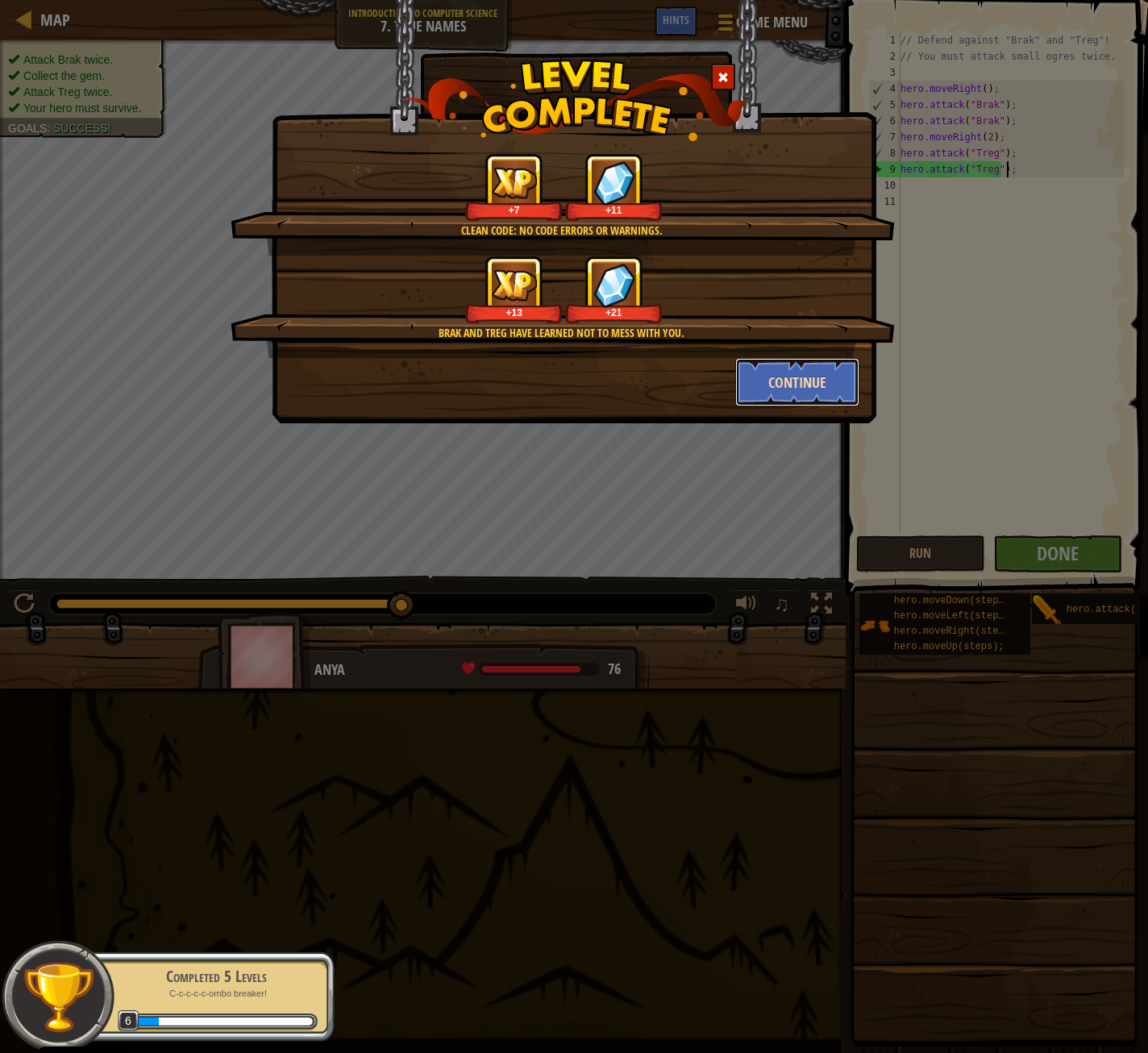
click at [765, 384] on button "Continue" at bounding box center [798, 382] width 125 height 48
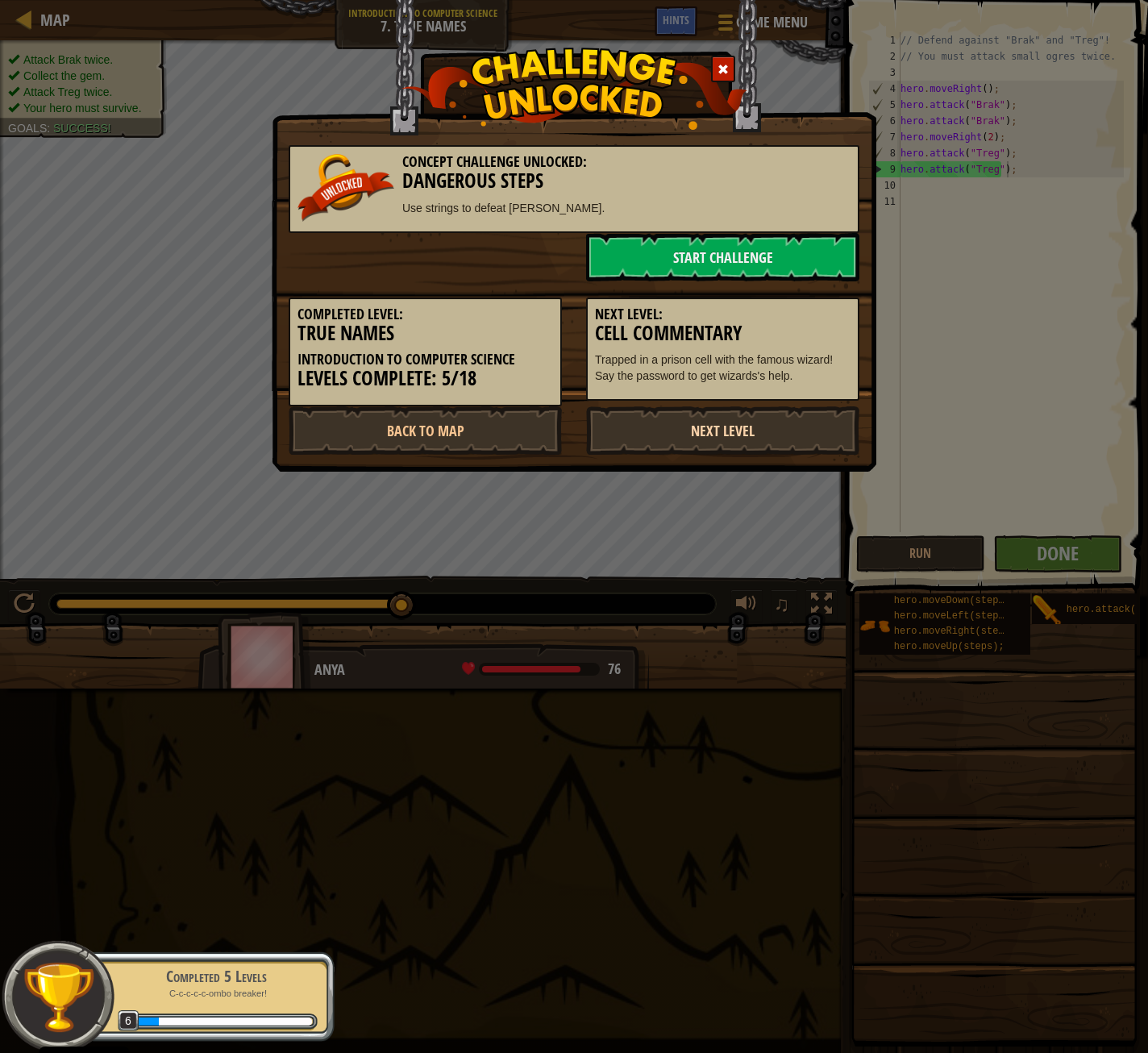
click at [768, 424] on link "Next Level" at bounding box center [723, 430] width 273 height 48
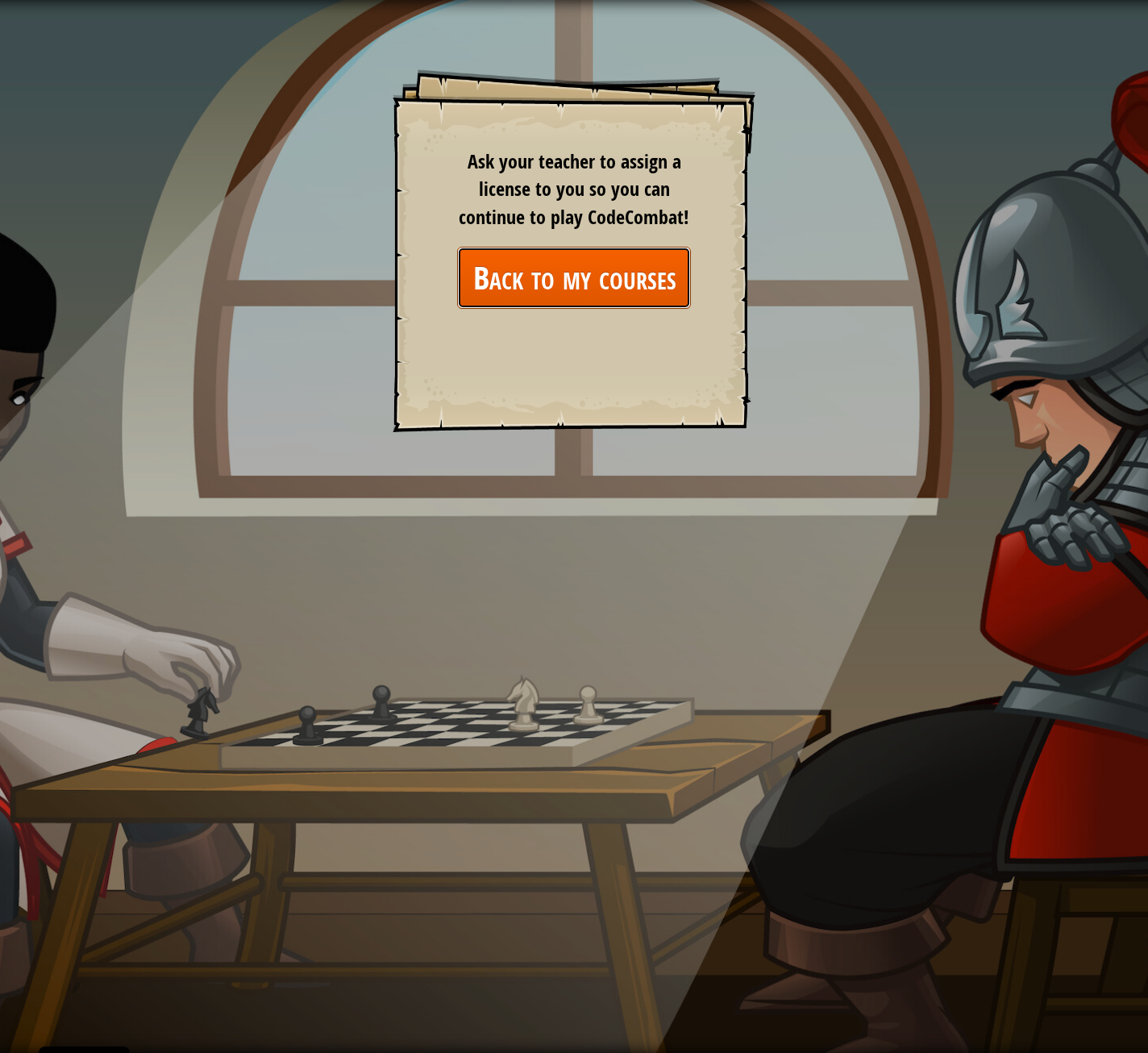
click at [610, 285] on link "Back to my courses" at bounding box center [574, 278] width 234 height 62
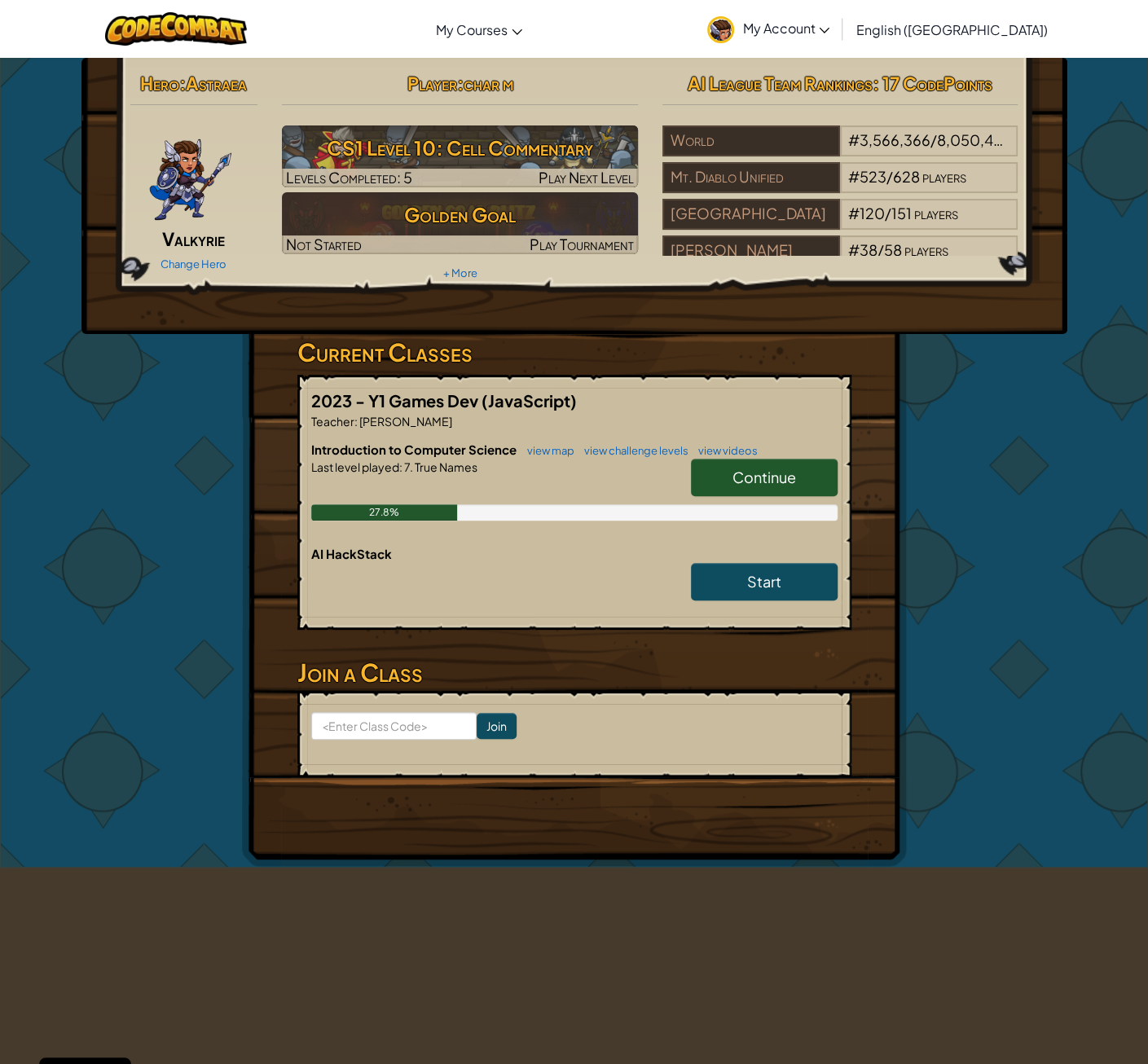
click at [738, 468] on span "Continue" at bounding box center [764, 477] width 63 height 19
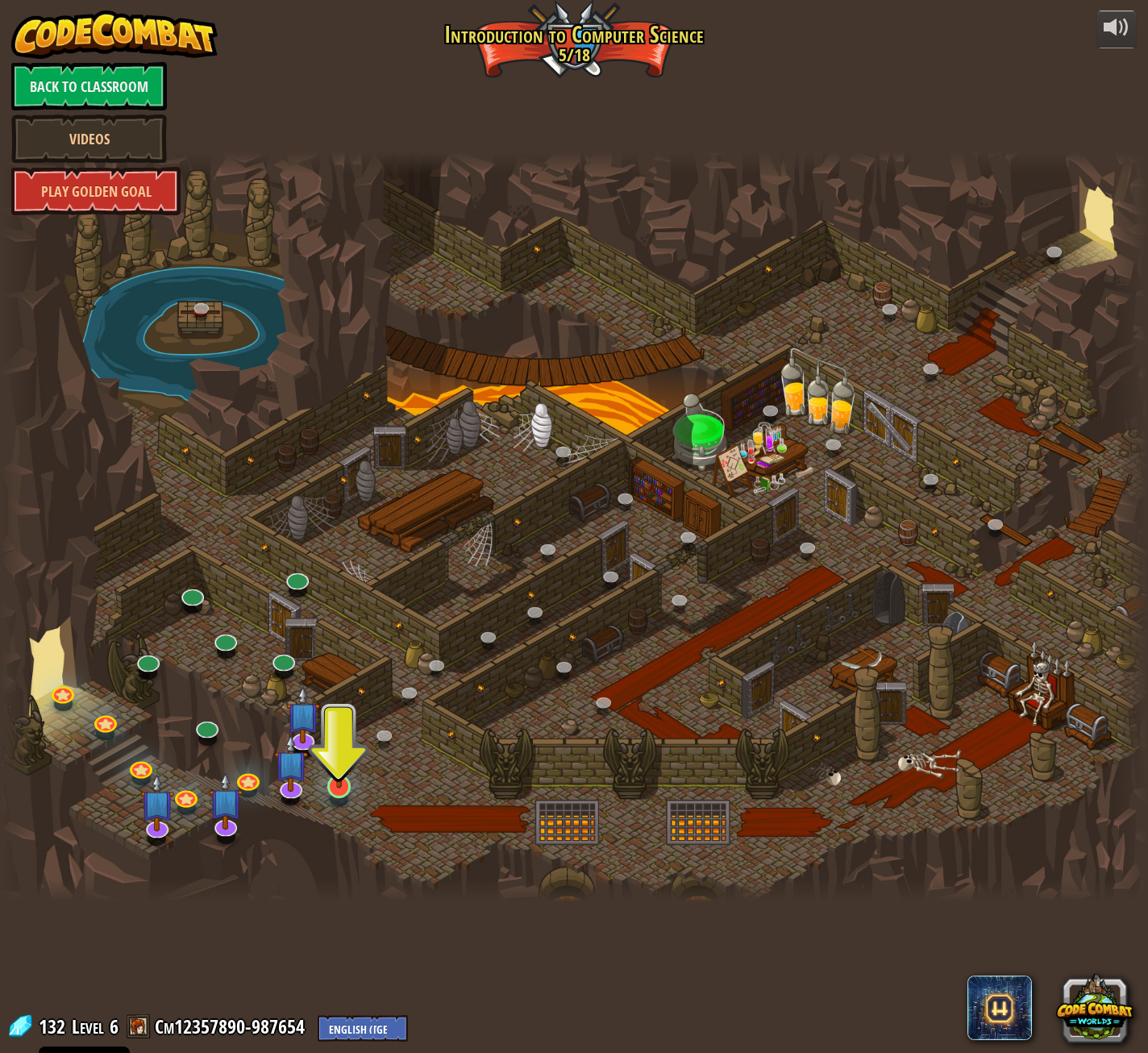
click at [337, 787] on img at bounding box center [339, 752] width 30 height 70
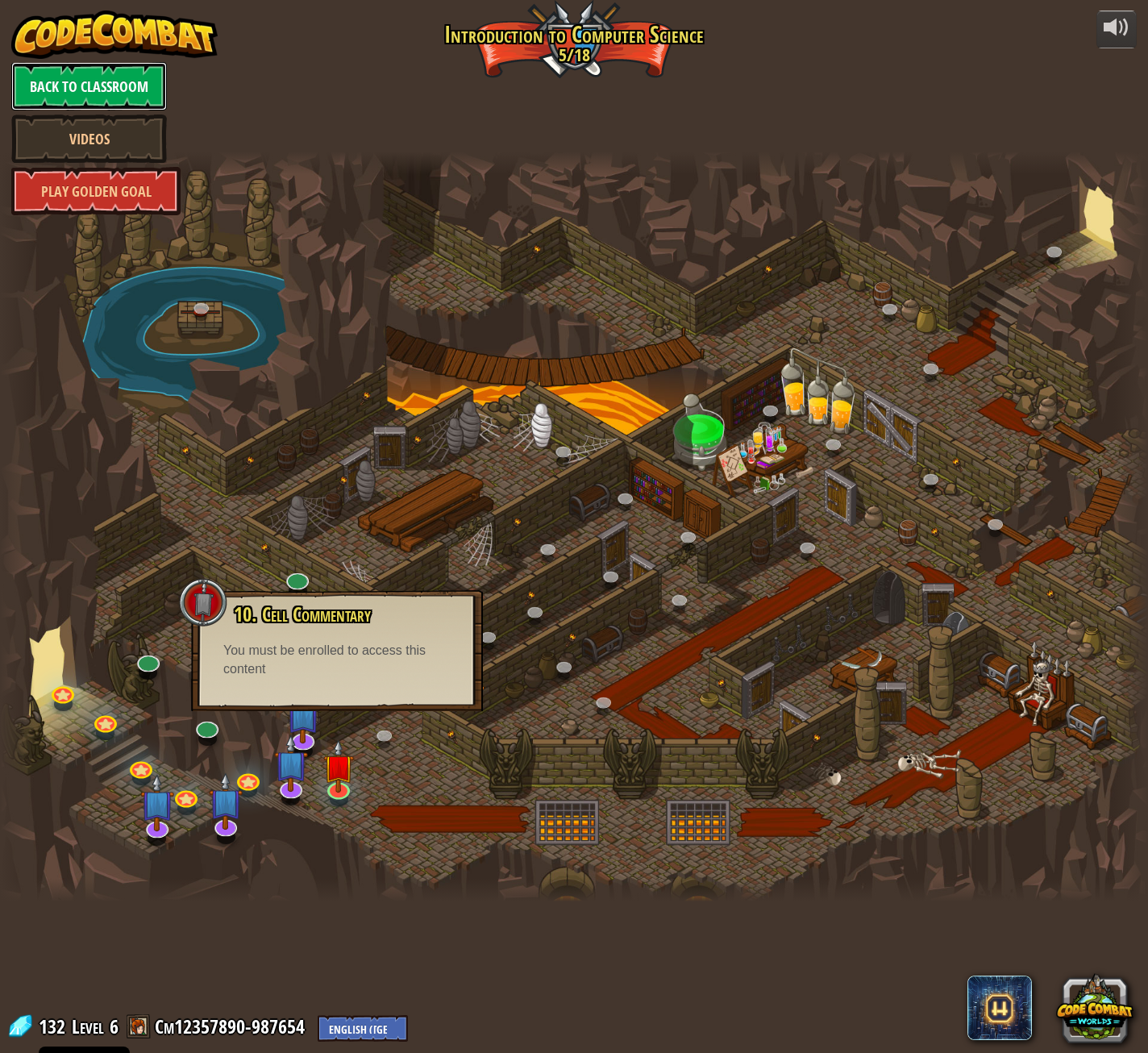
click at [100, 79] on link "Back to Classroom" at bounding box center [89, 87] width 155 height 48
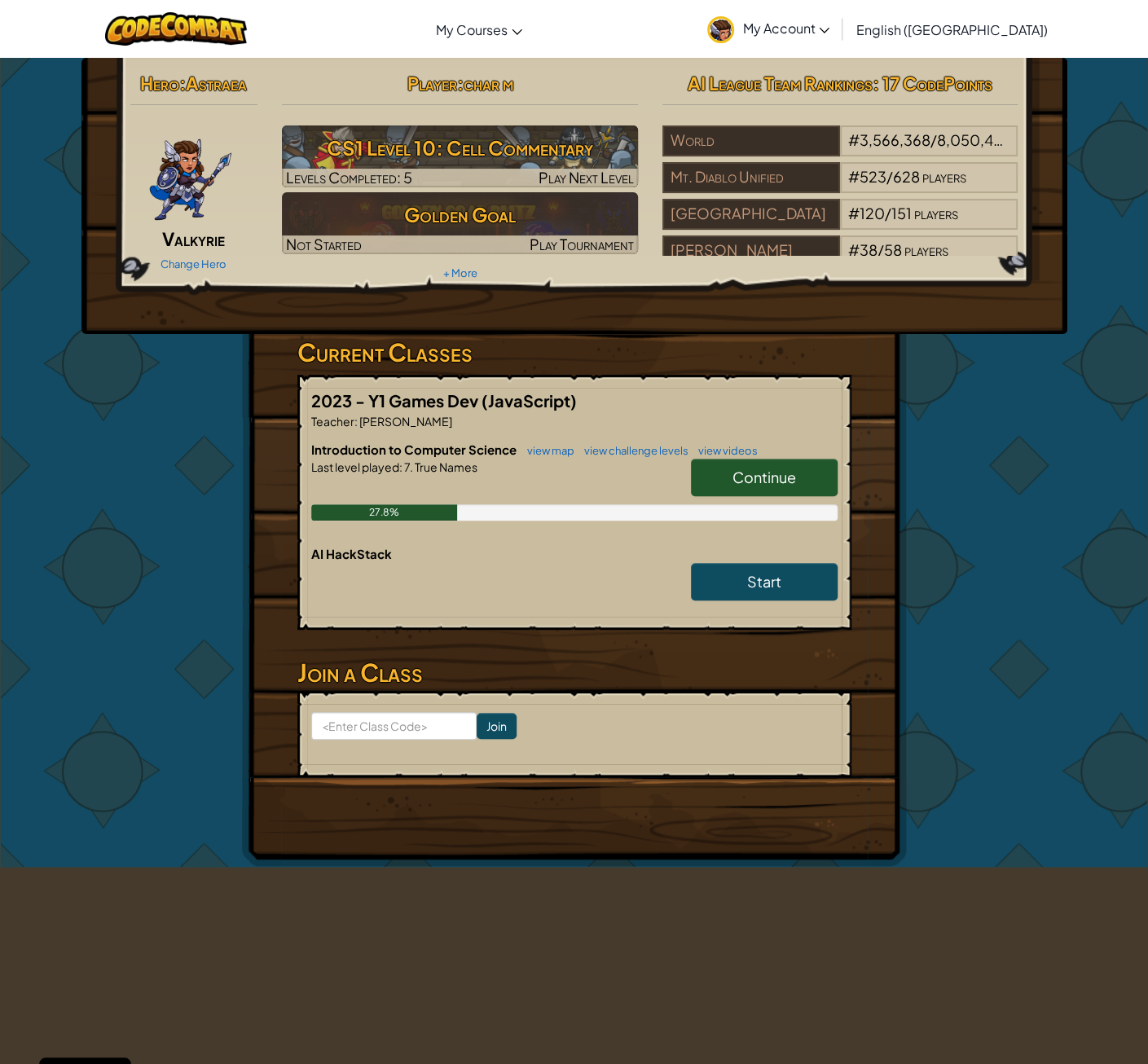
click at [742, 468] on span "Continue" at bounding box center [764, 477] width 63 height 19
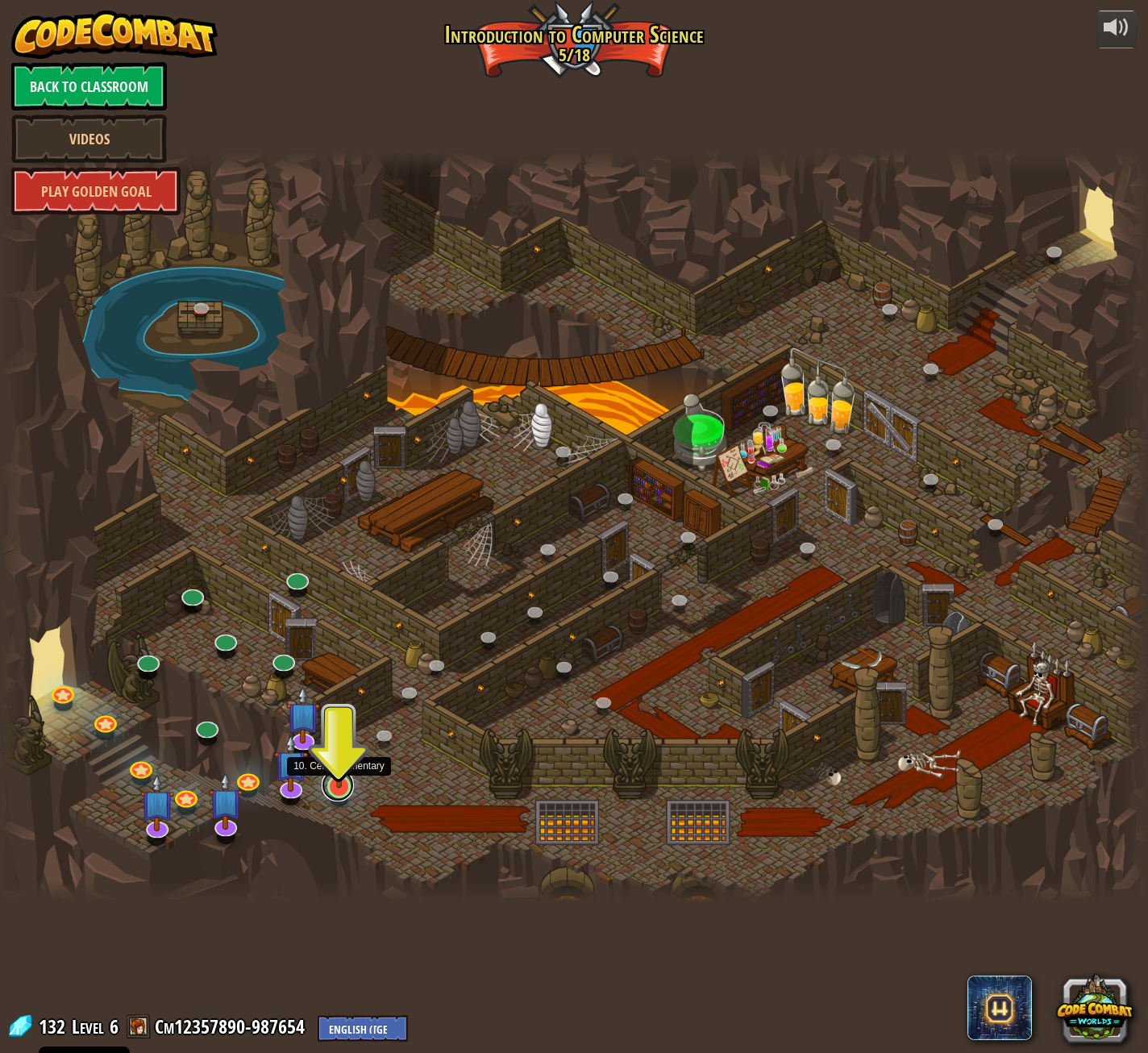
click at [336, 792] on link at bounding box center [337, 785] width 32 height 32
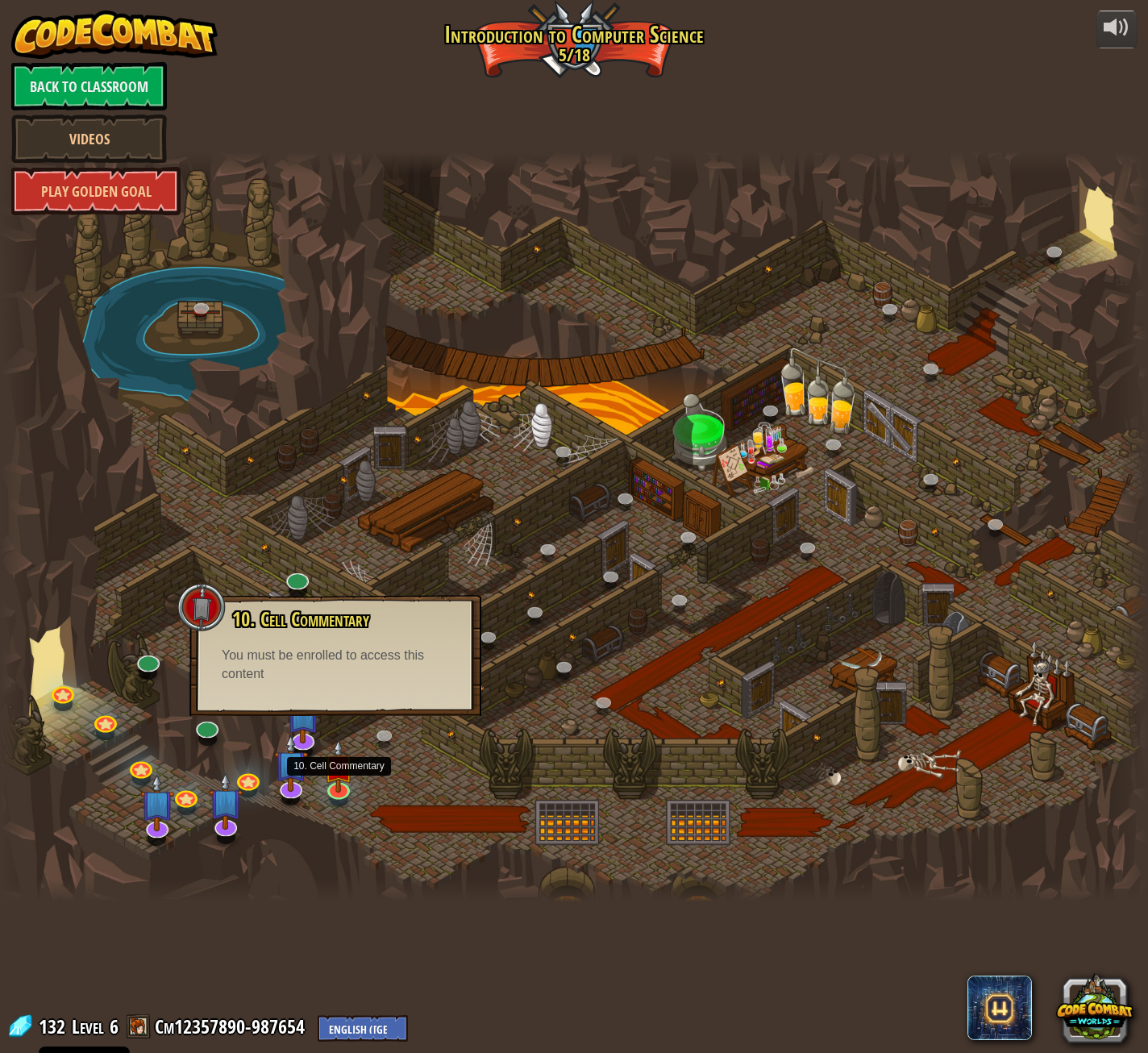
click at [412, 793] on div at bounding box center [574, 526] width 1148 height 750
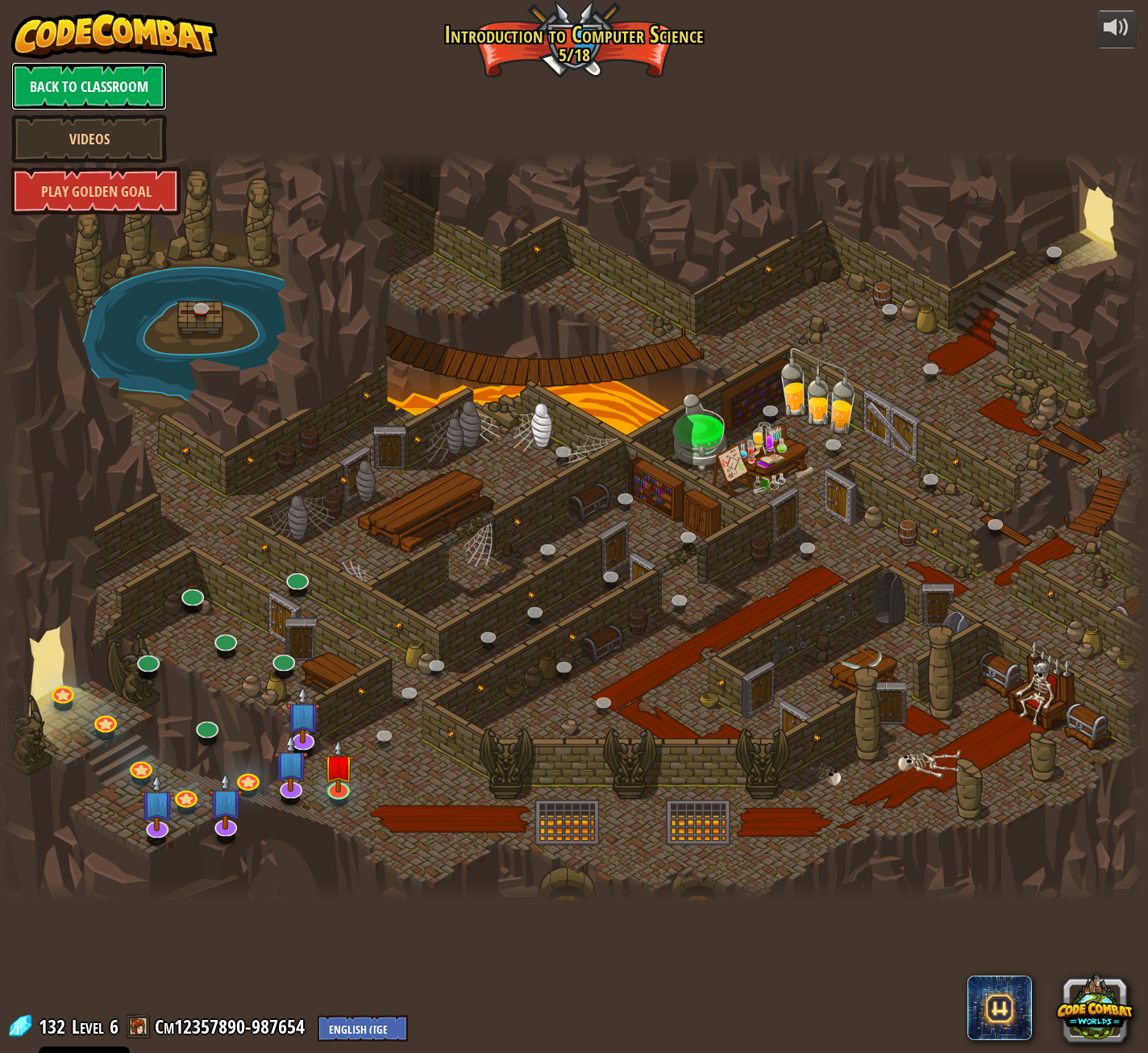
click at [105, 71] on link "Back to Classroom" at bounding box center [89, 87] width 155 height 48
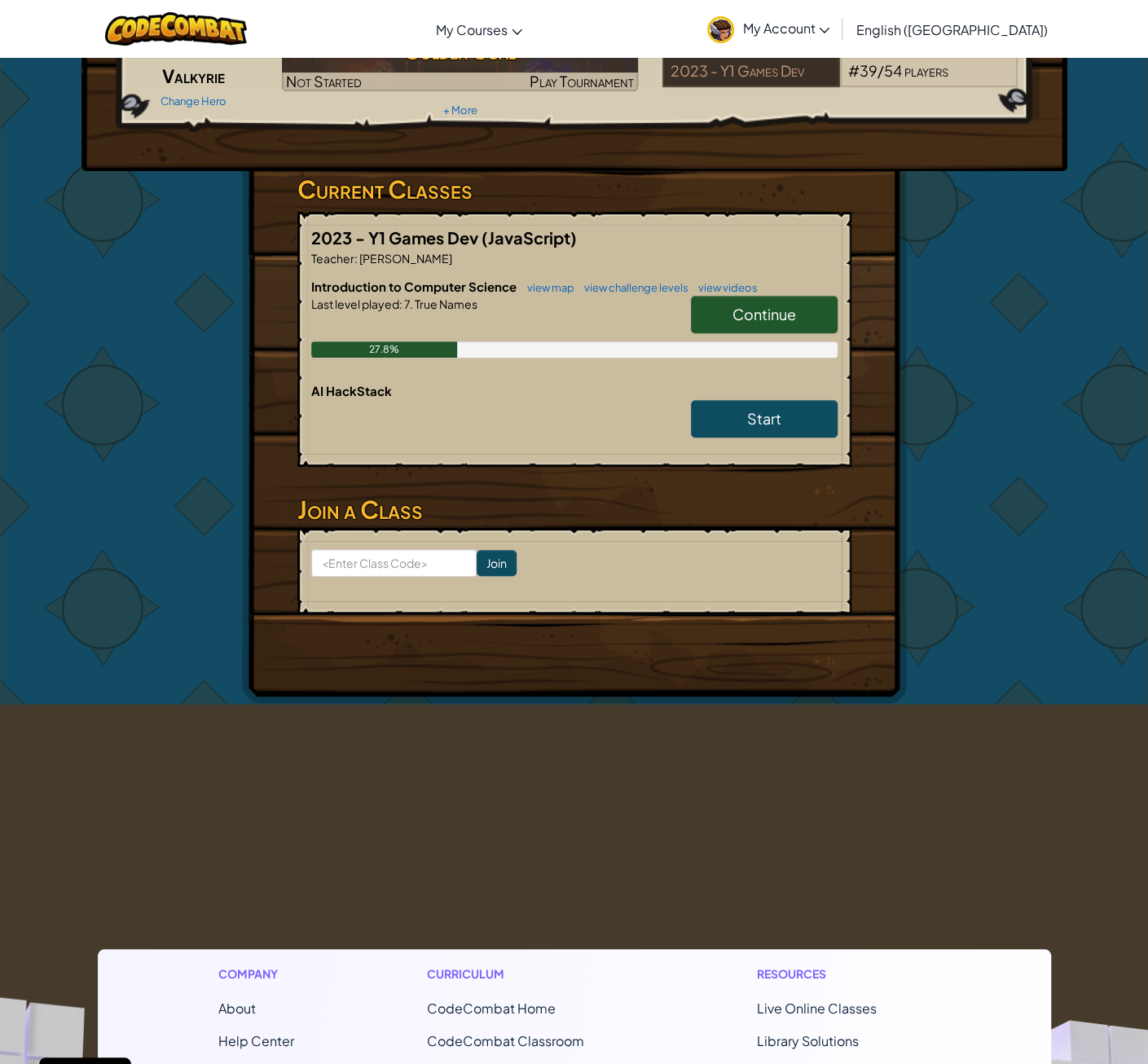
scroll to position [244, 0]
